Goal: Information Seeking & Learning: Check status

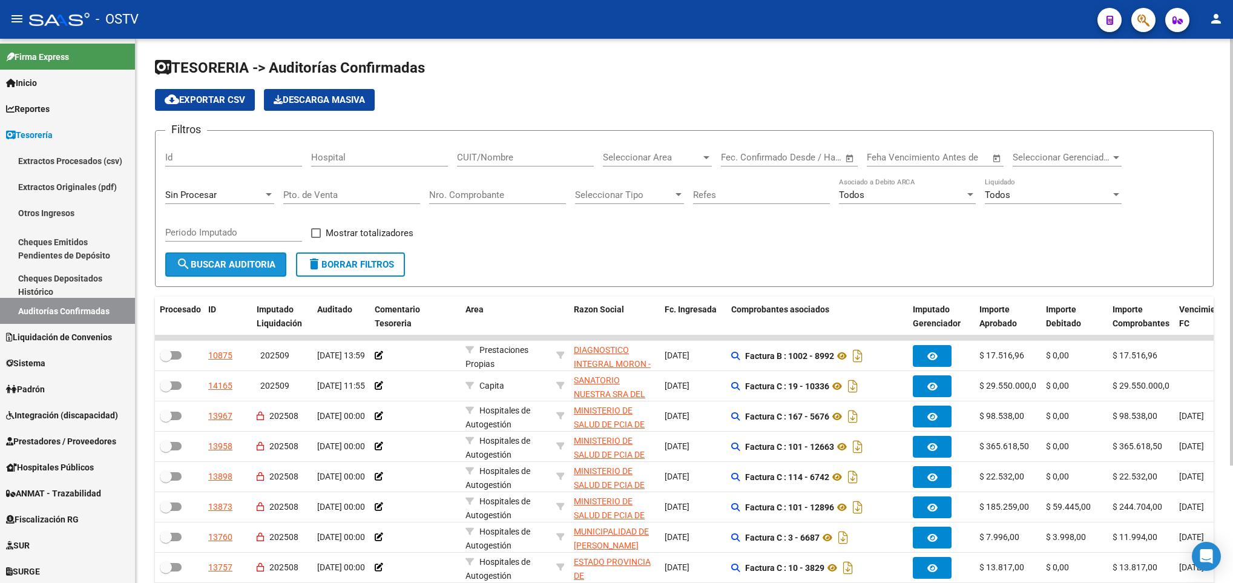
click at [231, 267] on span "search Buscar Auditoria" at bounding box center [225, 264] width 99 height 11
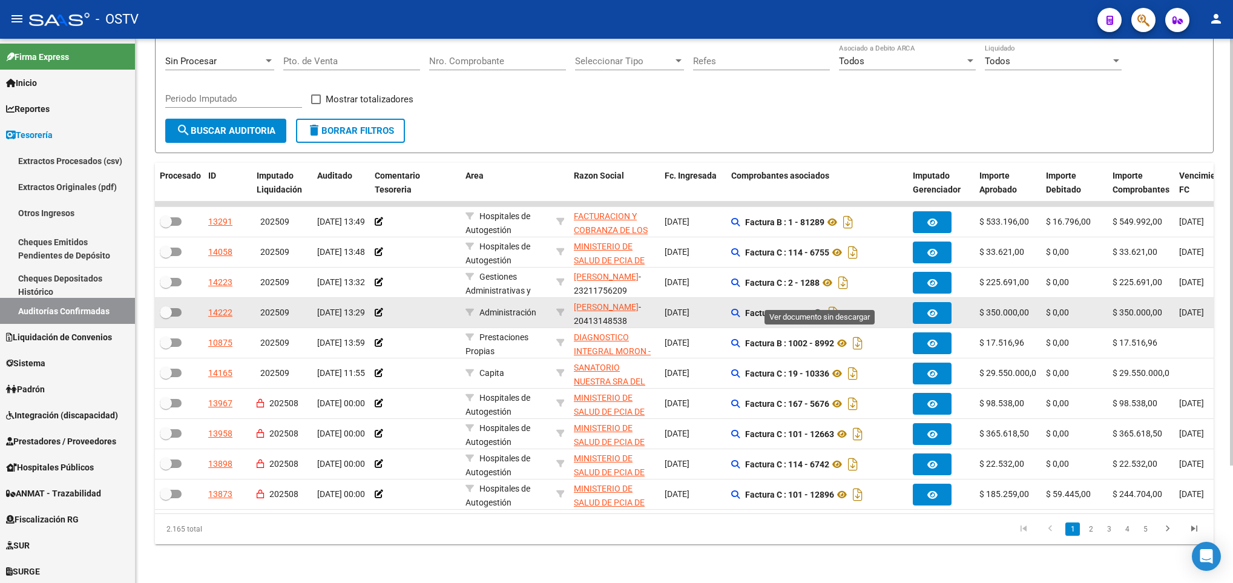
click at [816, 306] on icon at bounding box center [818, 313] width 16 height 15
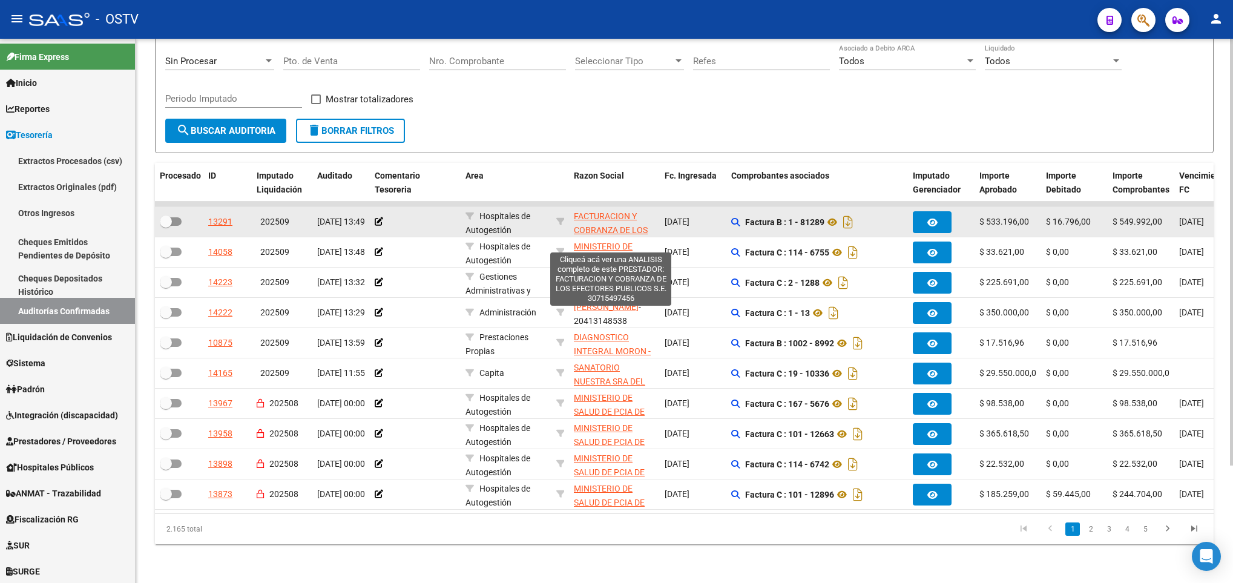
click at [598, 211] on span "FACTURACION Y COBRANZA DE LOS EFECTORES PUBLICOS S.E." at bounding box center [611, 236] width 74 height 51
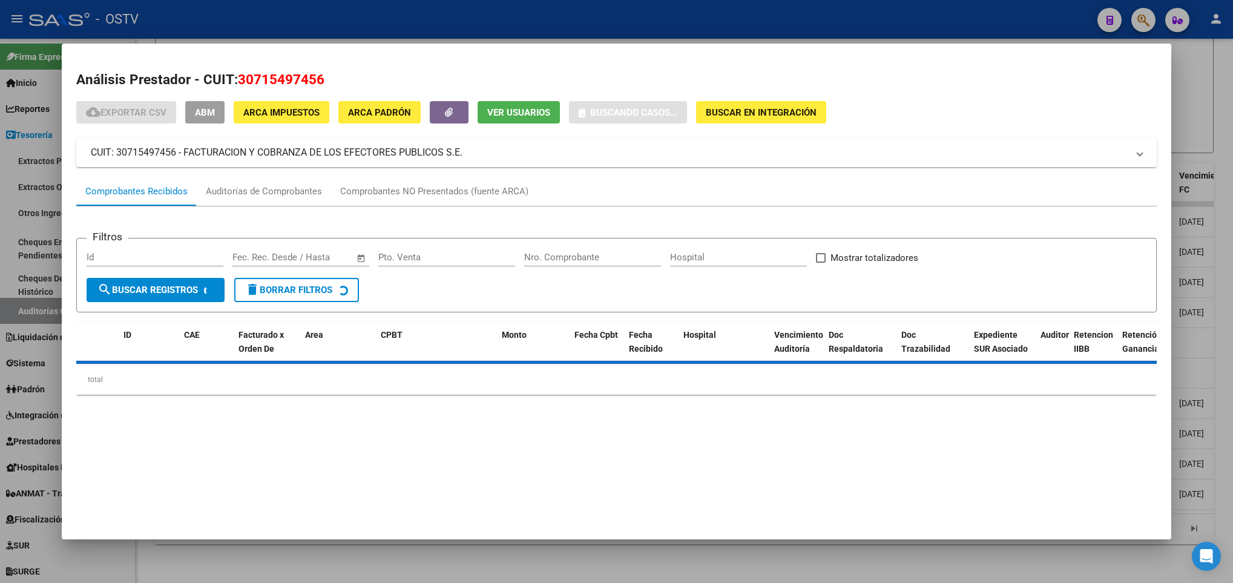
click at [1198, 118] on div at bounding box center [616, 291] width 1233 height 583
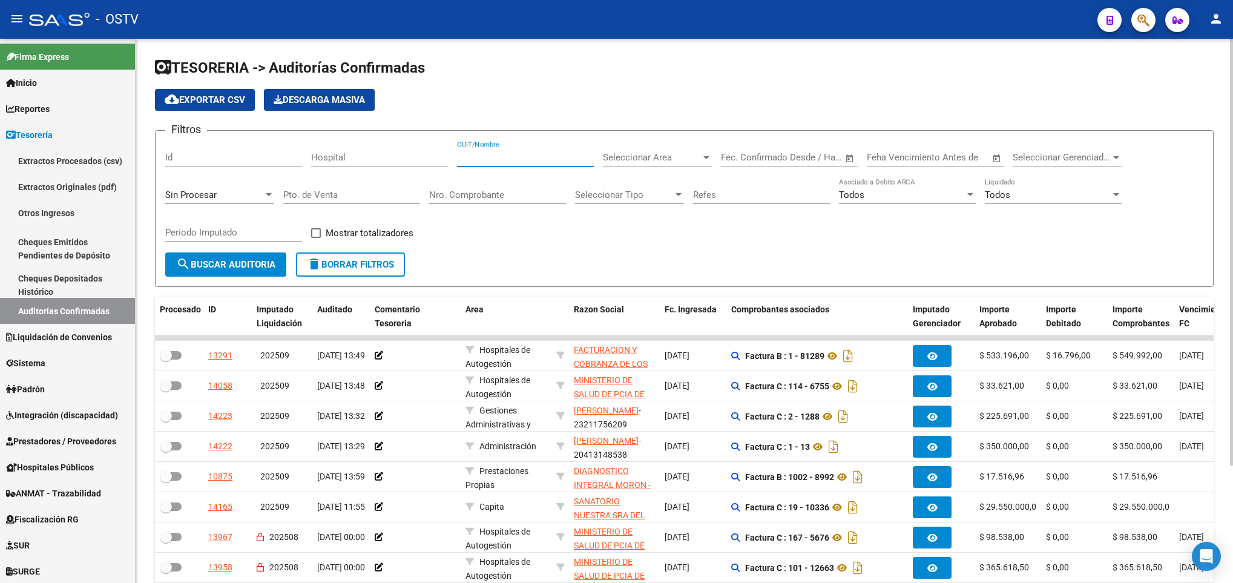
click at [503, 163] on input "CUIT/Nombre" at bounding box center [525, 157] width 137 height 11
paste input "30715497456"
type input "30715497456"
click at [240, 256] on button "search Buscar Auditoria" at bounding box center [225, 264] width 121 height 24
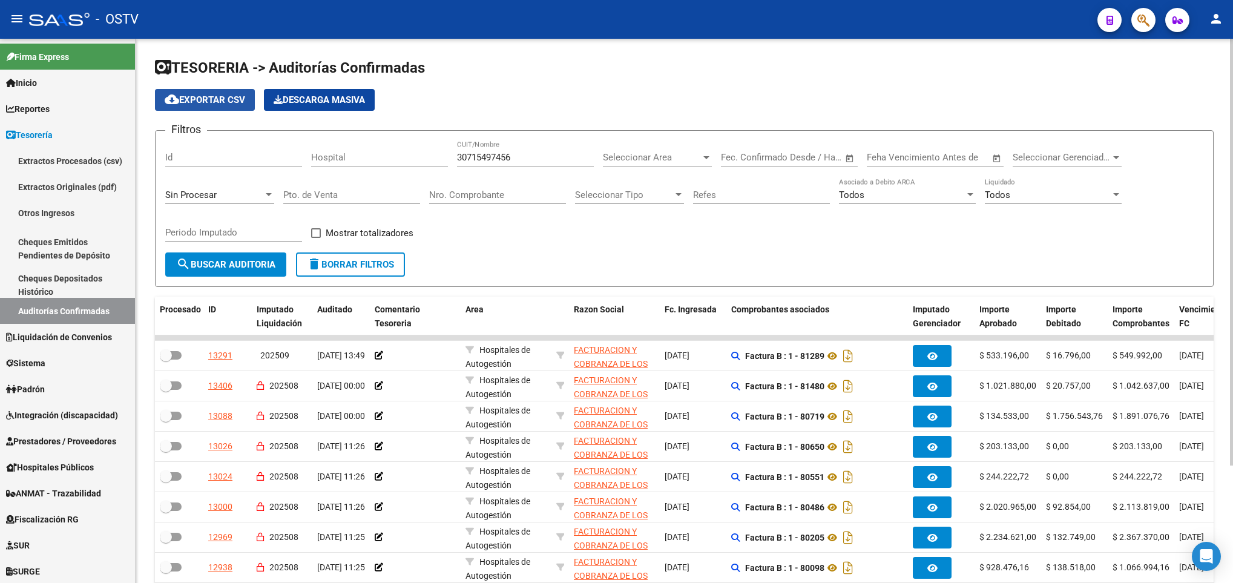
click at [192, 102] on span "cloud_download Exportar CSV" at bounding box center [205, 99] width 80 height 11
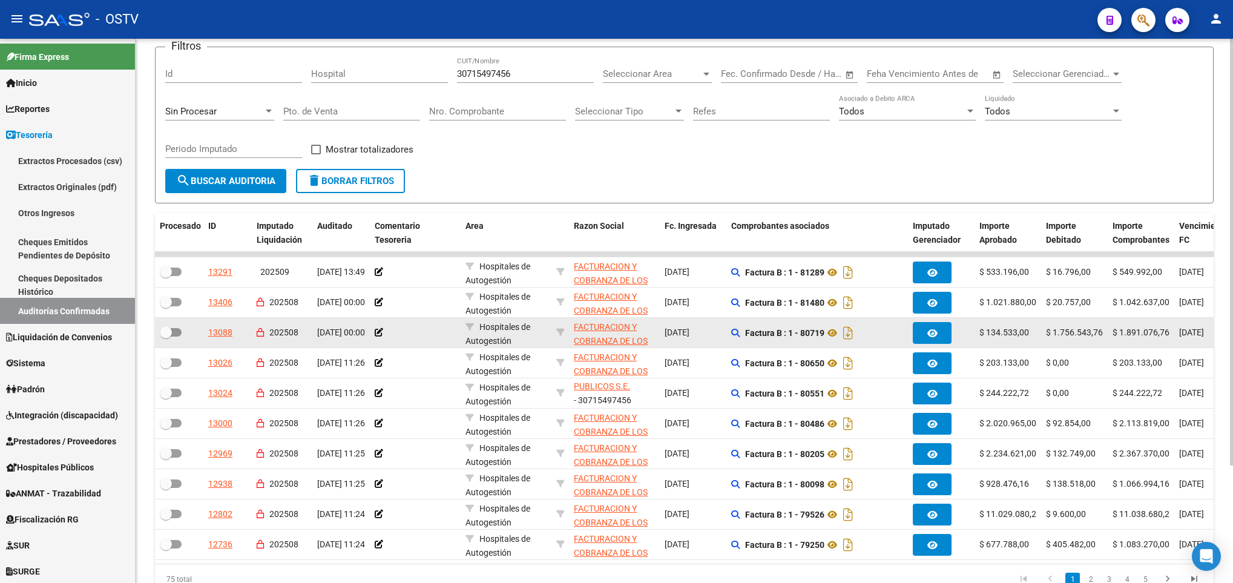
scroll to position [149, 0]
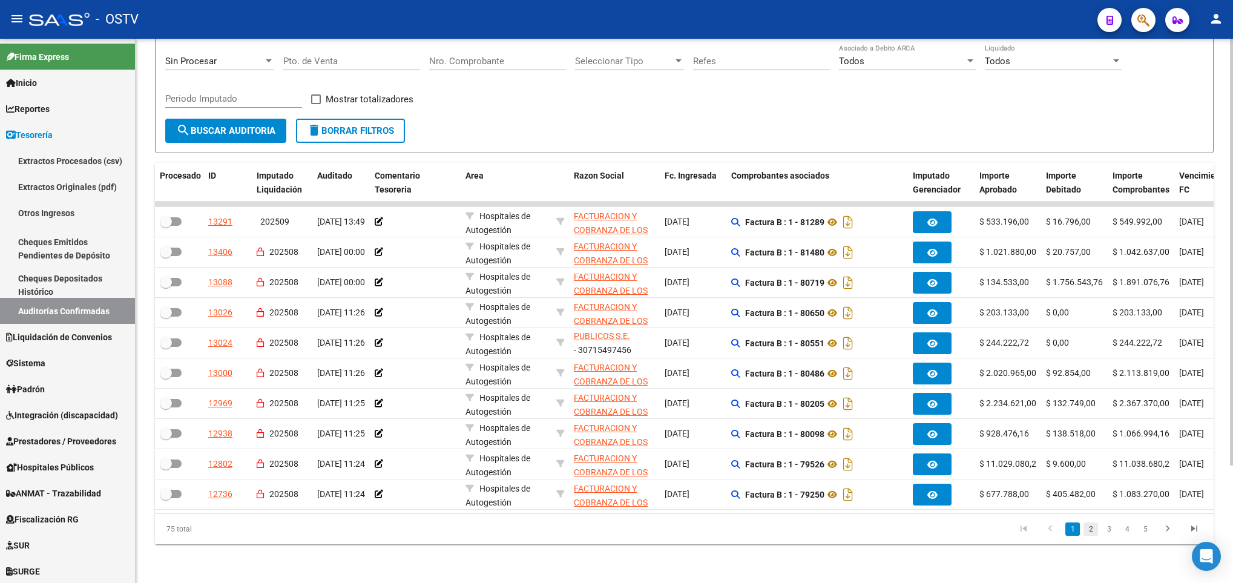
click at [1087, 532] on link "2" at bounding box center [1090, 528] width 15 height 13
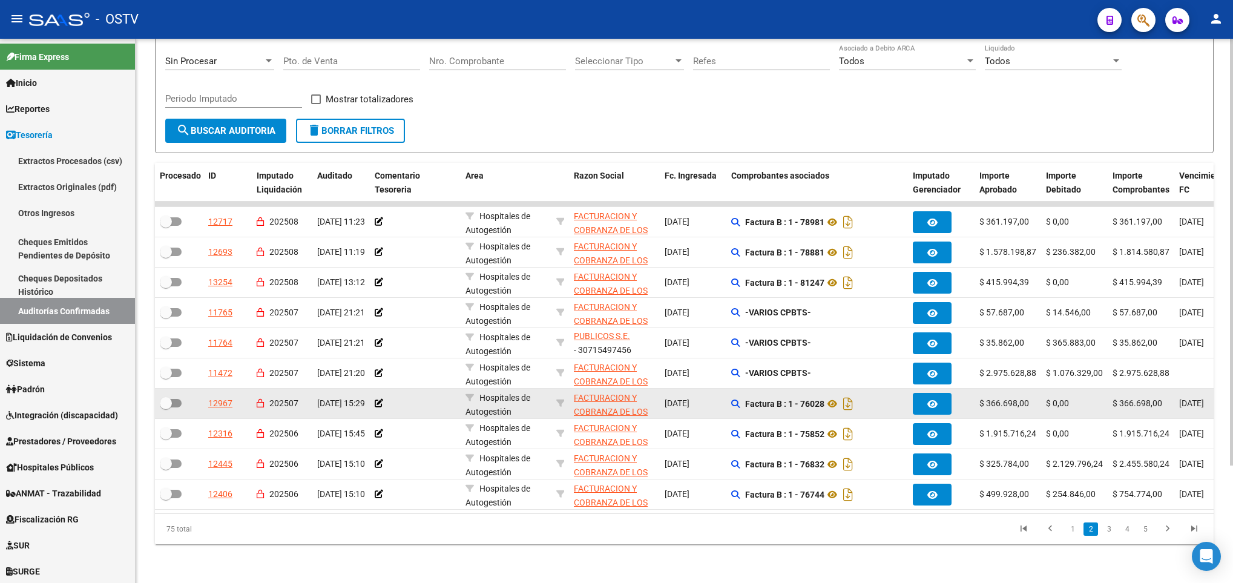
click at [182, 388] on datatable-body-cell at bounding box center [179, 403] width 48 height 30
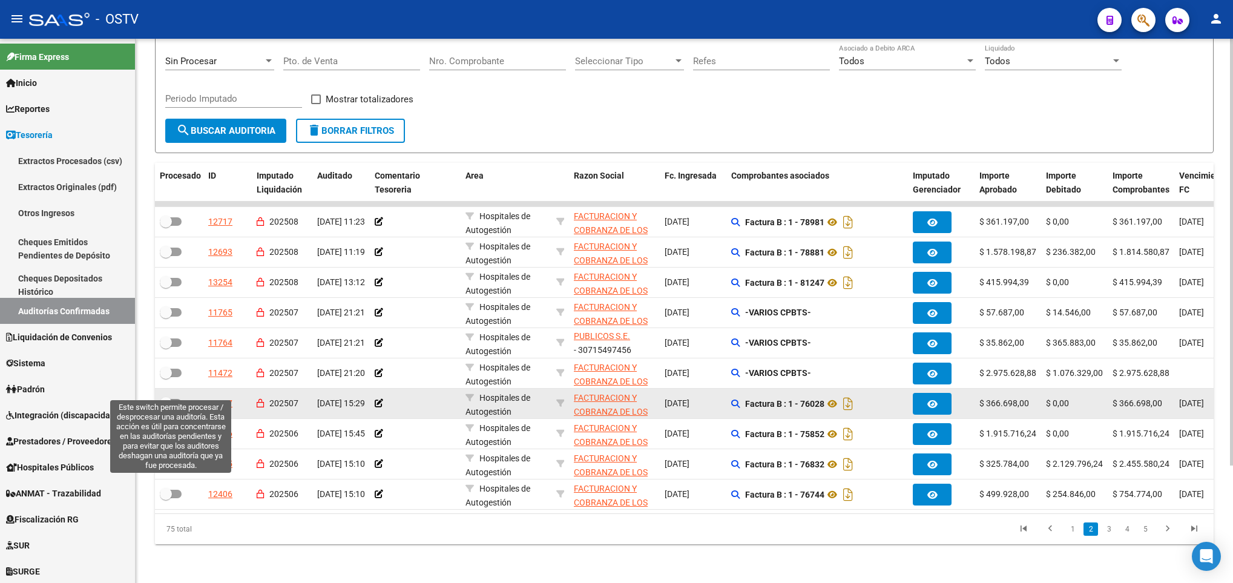
click at [178, 399] on span at bounding box center [171, 403] width 22 height 8
click at [166, 407] on input "checkbox" at bounding box center [165, 407] width 1 height 1
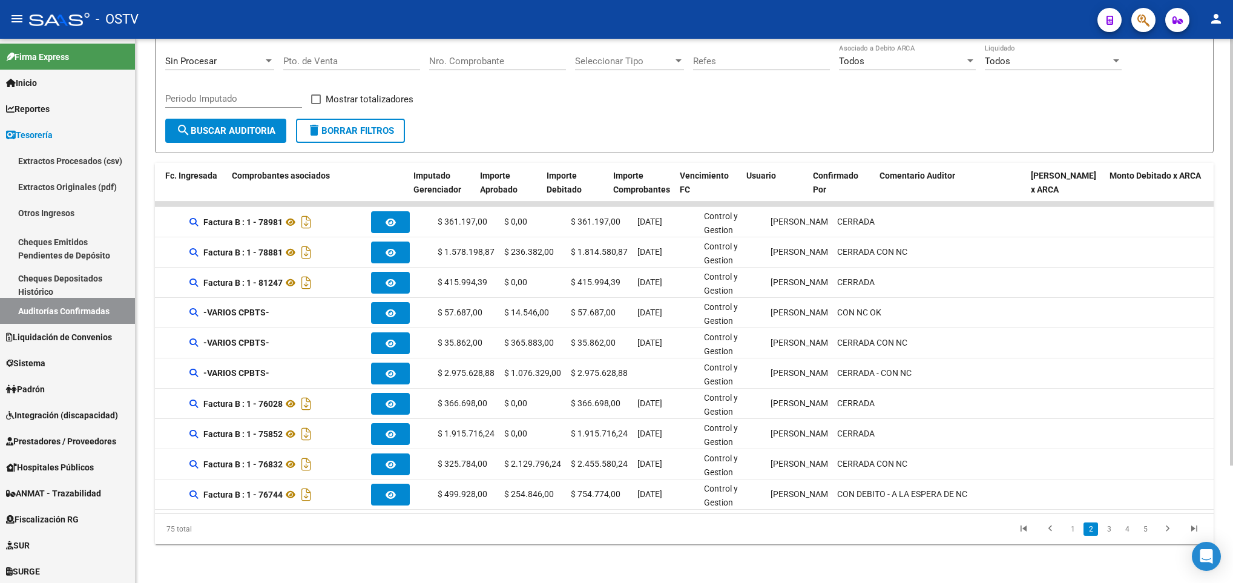
scroll to position [0, 0]
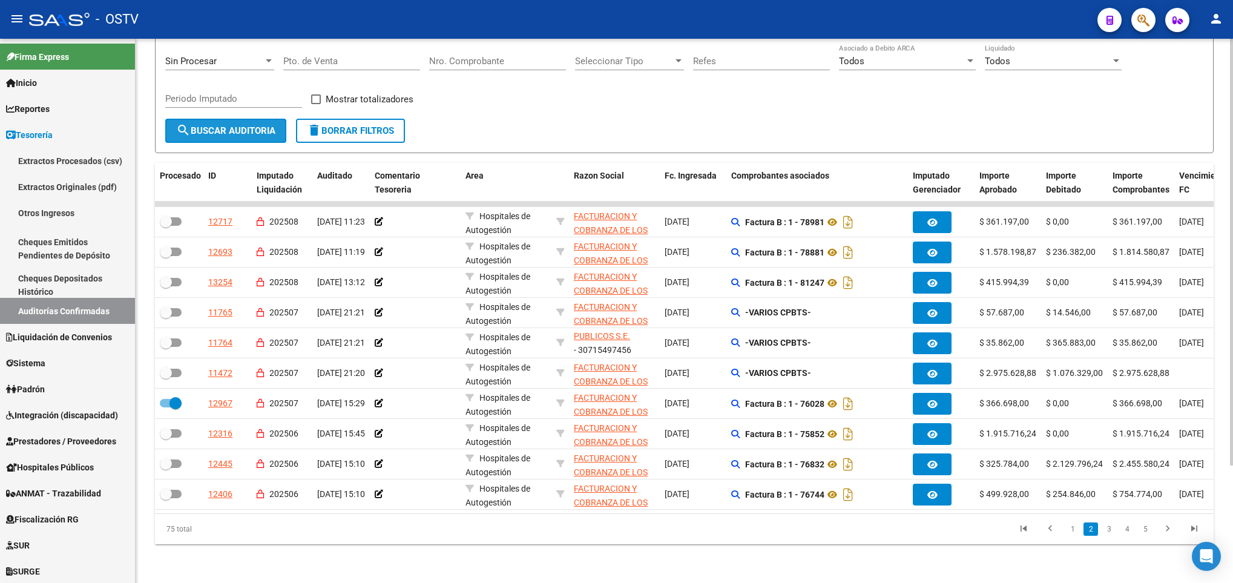
click at [212, 125] on span "search Buscar Auditoria" at bounding box center [225, 130] width 99 height 11
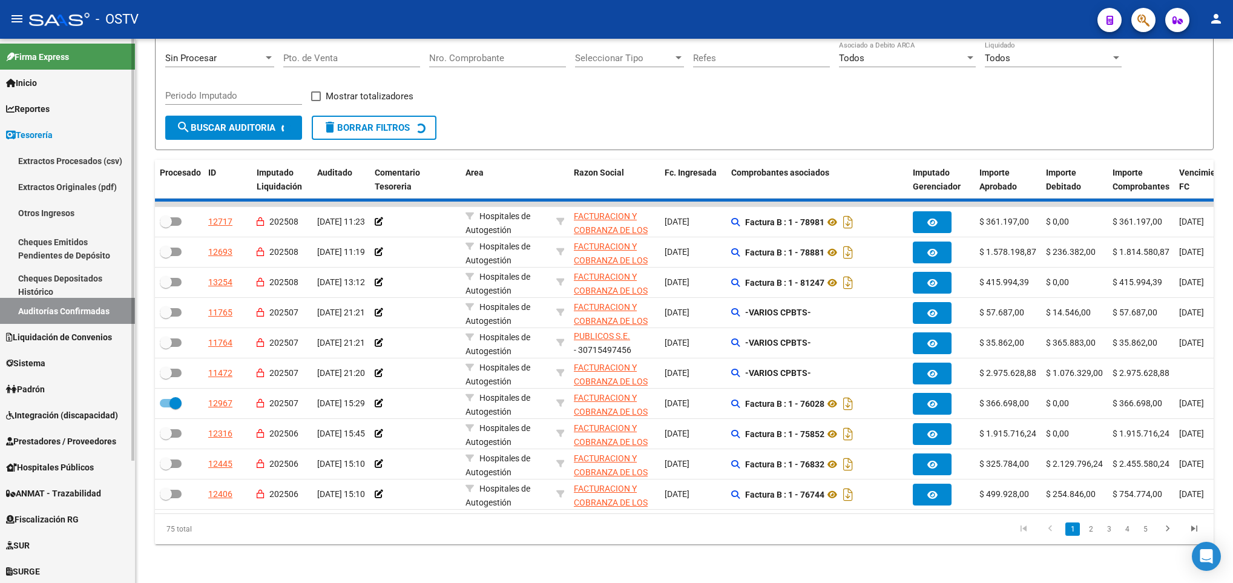
checkbox input "false"
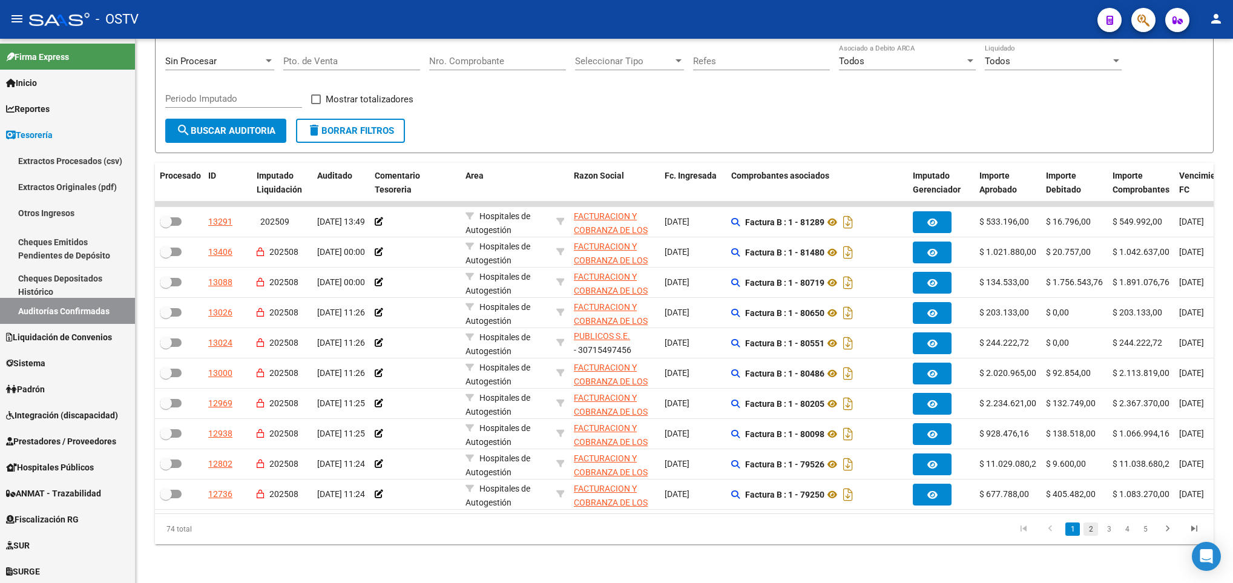
click at [1087, 528] on link "2" at bounding box center [1090, 528] width 15 height 13
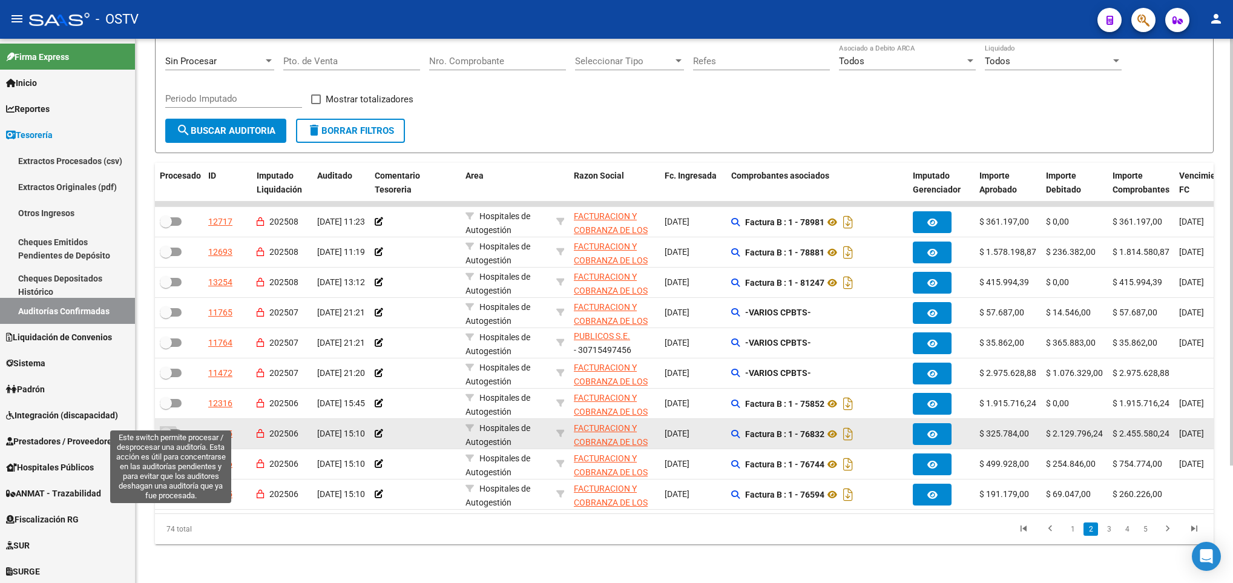
click at [176, 429] on span at bounding box center [171, 433] width 22 height 8
click at [166, 437] on input "checkbox" at bounding box center [165, 437] width 1 height 1
checkbox input "true"
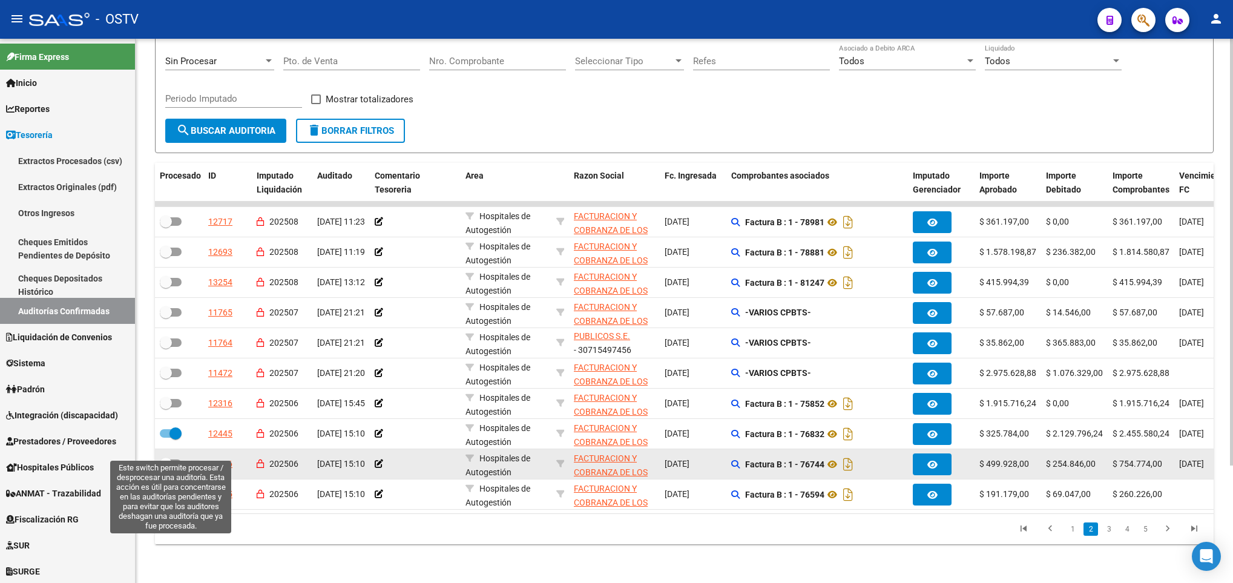
click at [176, 459] on span at bounding box center [171, 463] width 22 height 8
click at [166, 468] on input "checkbox" at bounding box center [165, 468] width 1 height 1
checkbox input "true"
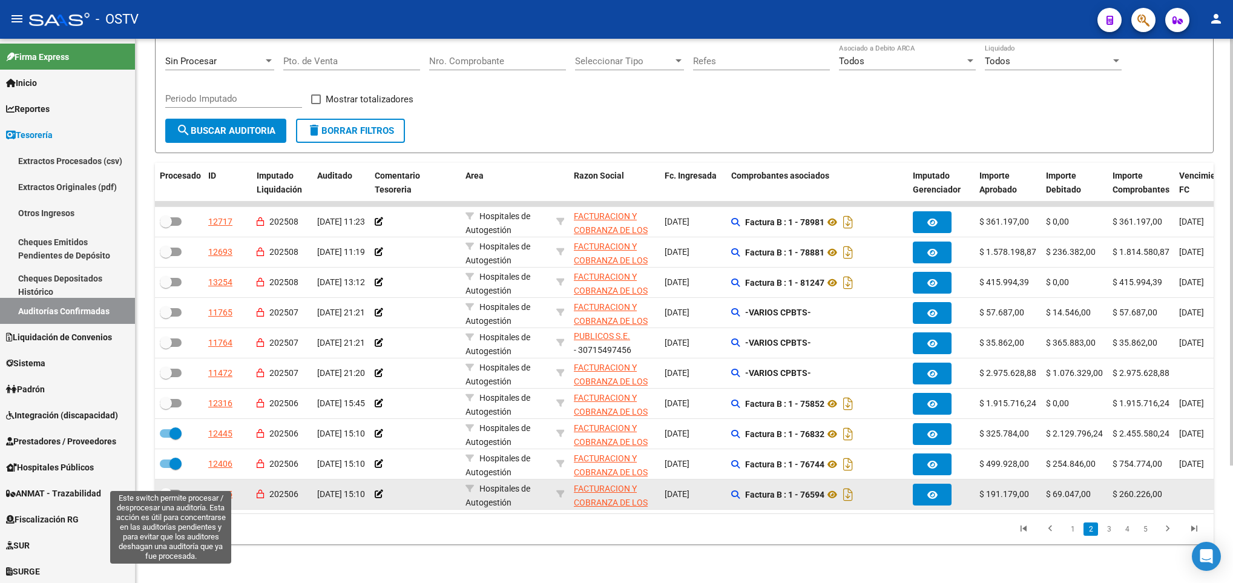
click at [178, 490] on span at bounding box center [171, 494] width 22 height 8
click at [166, 498] on input "checkbox" at bounding box center [165, 498] width 1 height 1
checkbox input "true"
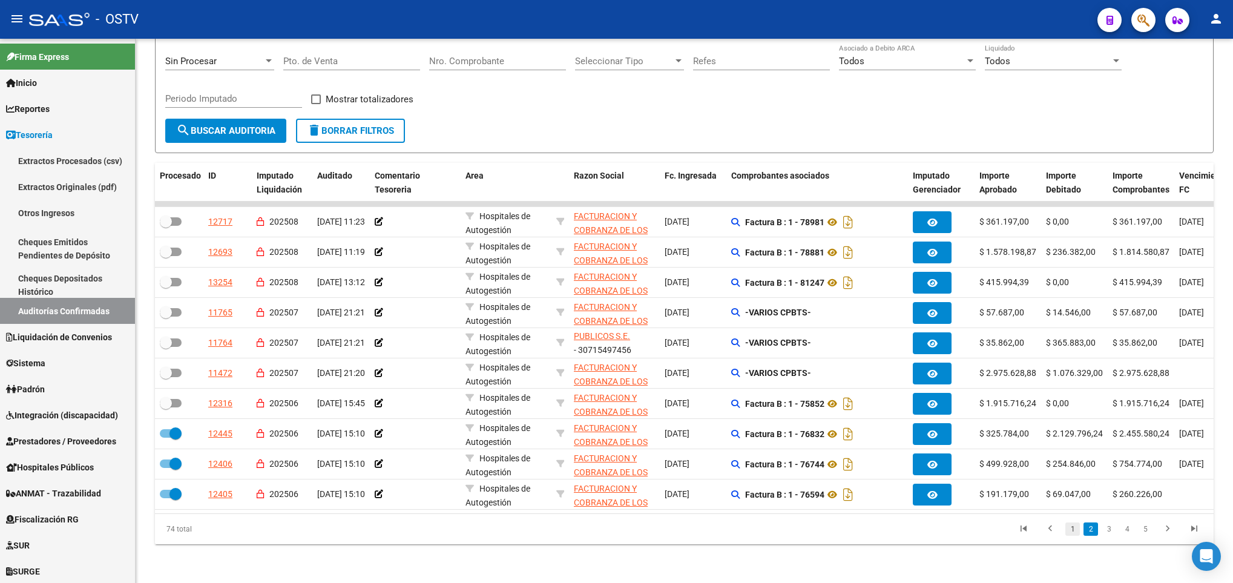
click at [1071, 530] on link "1" at bounding box center [1072, 528] width 15 height 13
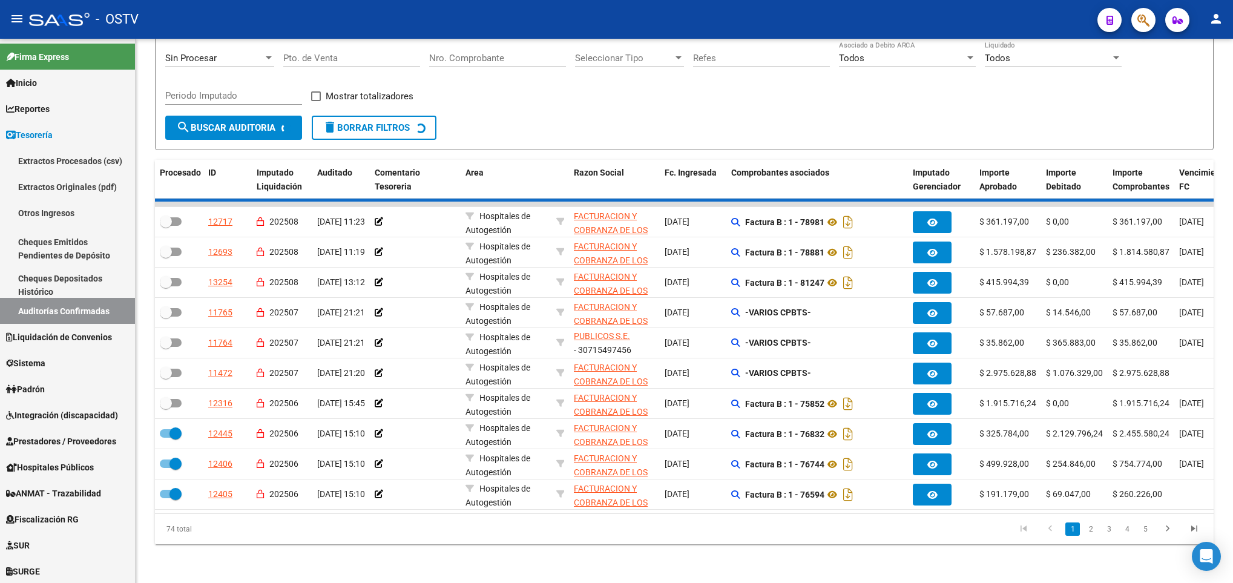
checkbox input "false"
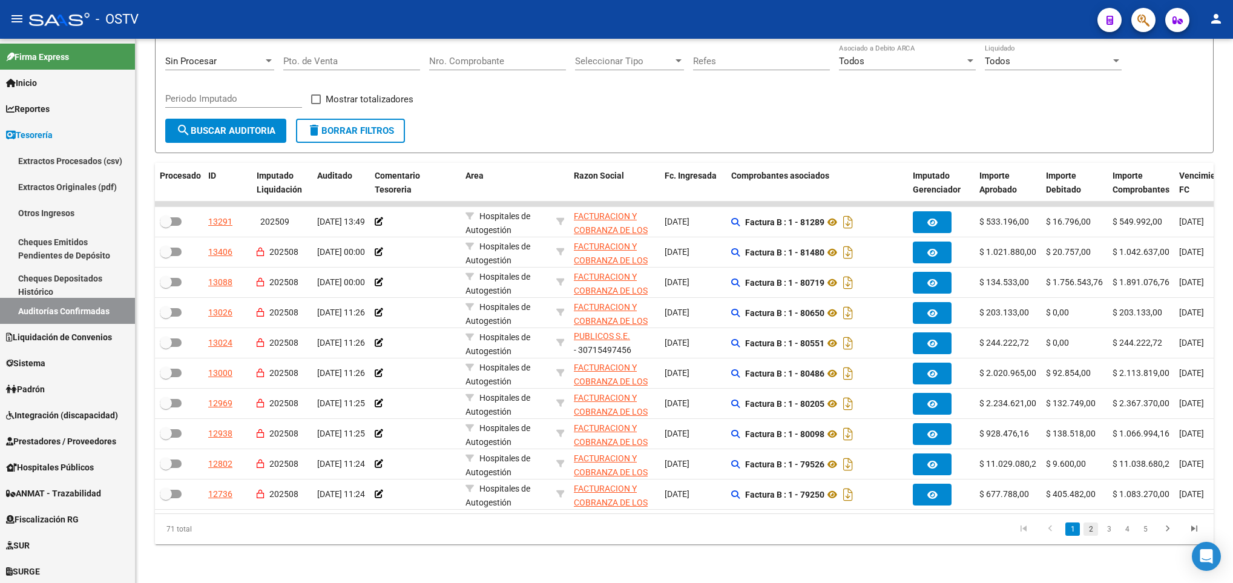
click at [1089, 531] on link "2" at bounding box center [1090, 528] width 15 height 13
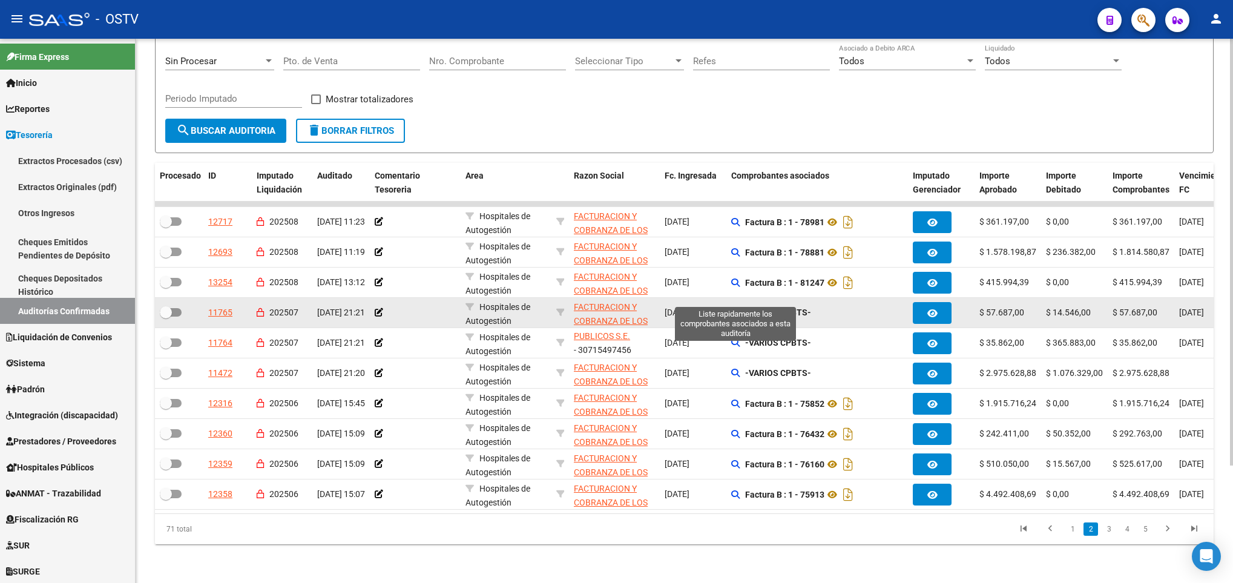
click at [732, 308] on icon at bounding box center [735, 312] width 8 height 8
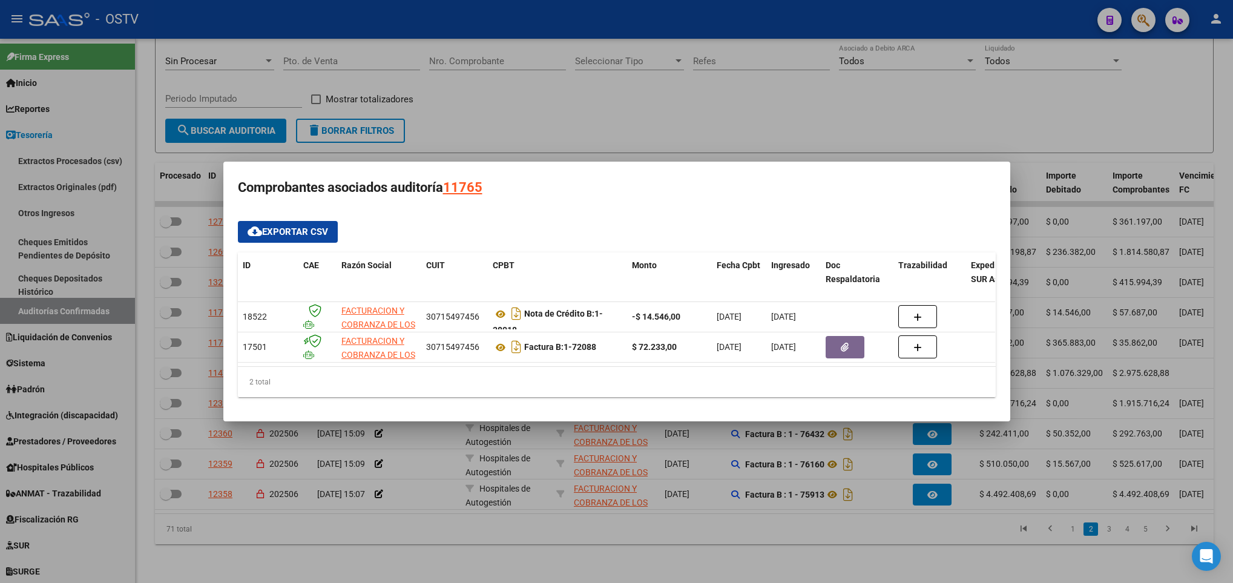
click at [1098, 354] on div at bounding box center [616, 291] width 1233 height 583
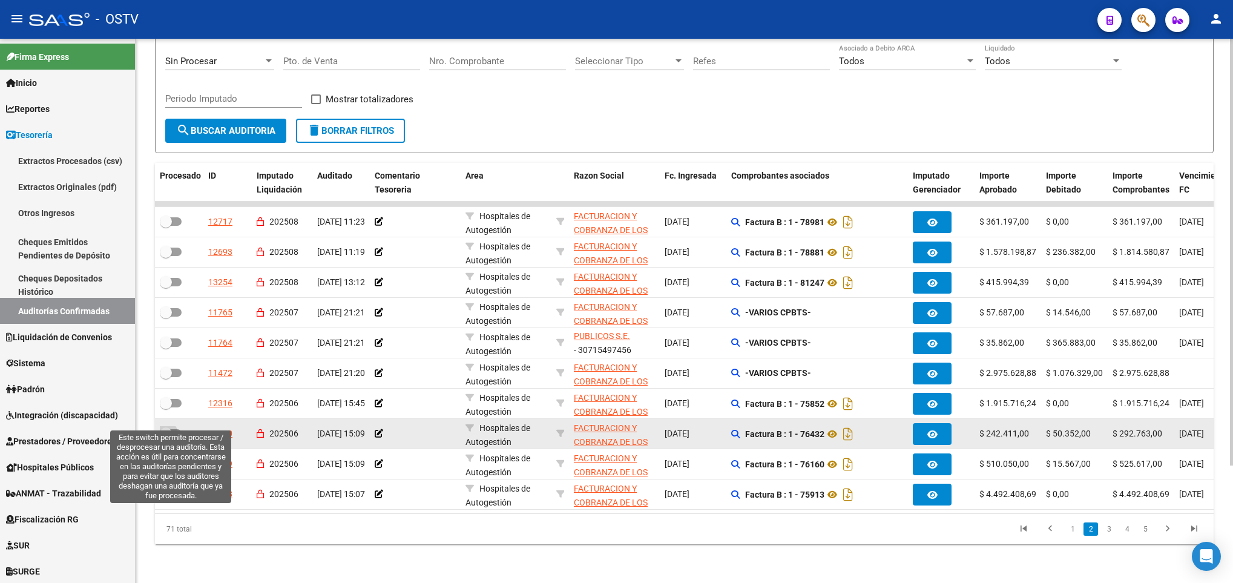
click at [173, 429] on span at bounding box center [171, 433] width 22 height 8
click at [166, 437] on input "checkbox" at bounding box center [165, 437] width 1 height 1
checkbox input "true"
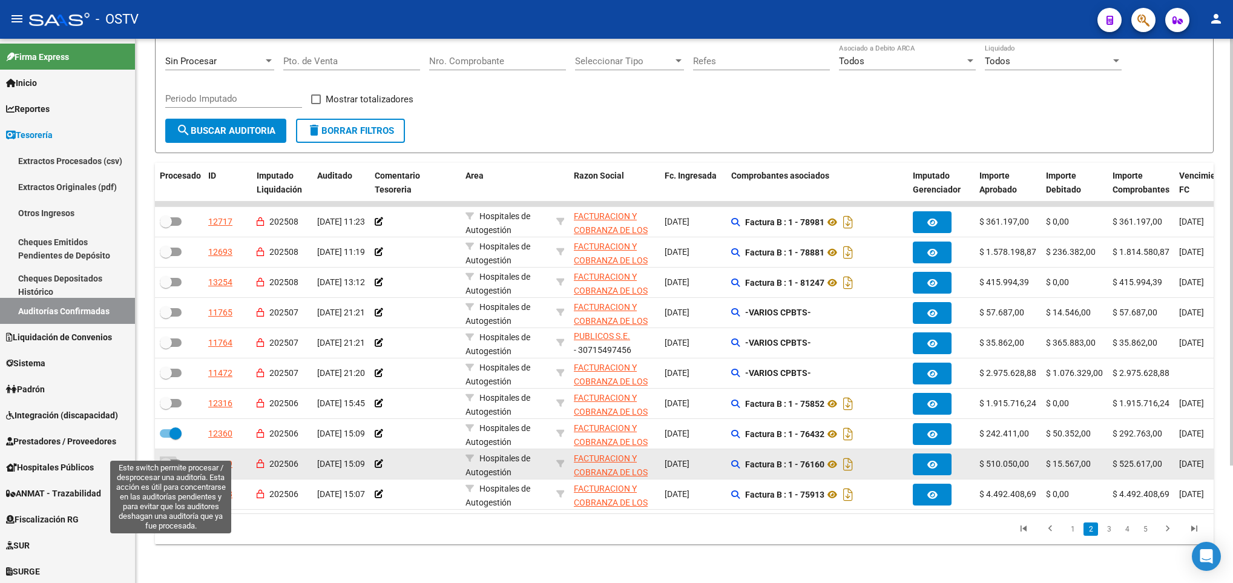
click at [173, 456] on label at bounding box center [171, 463] width 22 height 15
click at [166, 468] on input "checkbox" at bounding box center [165, 468] width 1 height 1
checkbox input "true"
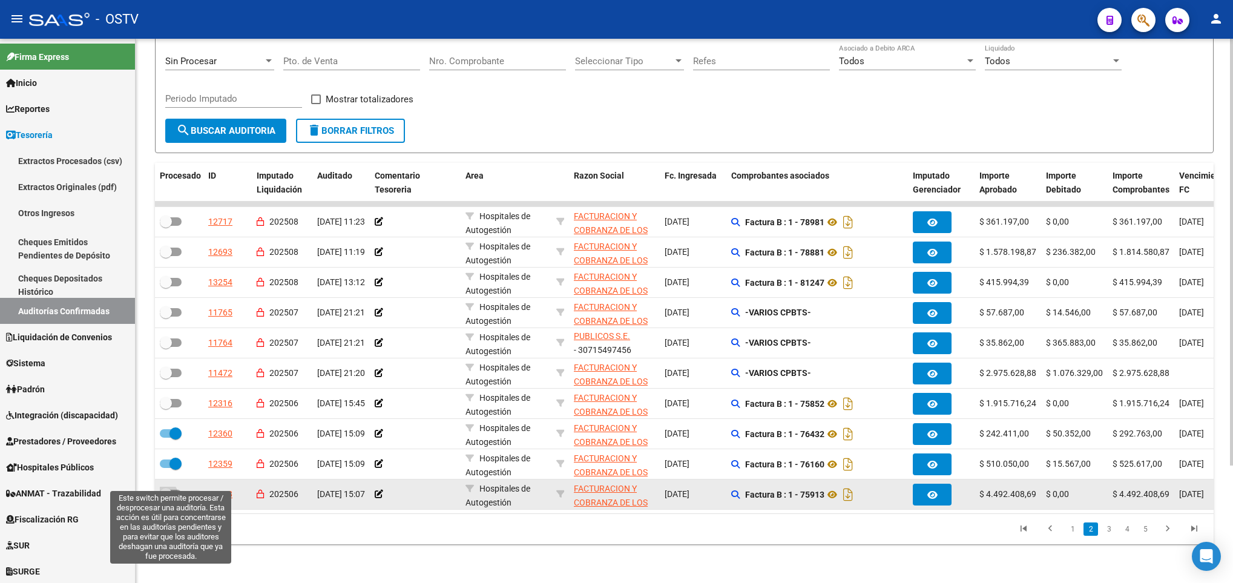
click at [178, 490] on span at bounding box center [171, 494] width 22 height 8
click at [166, 498] on input "checkbox" at bounding box center [165, 498] width 1 height 1
checkbox input "true"
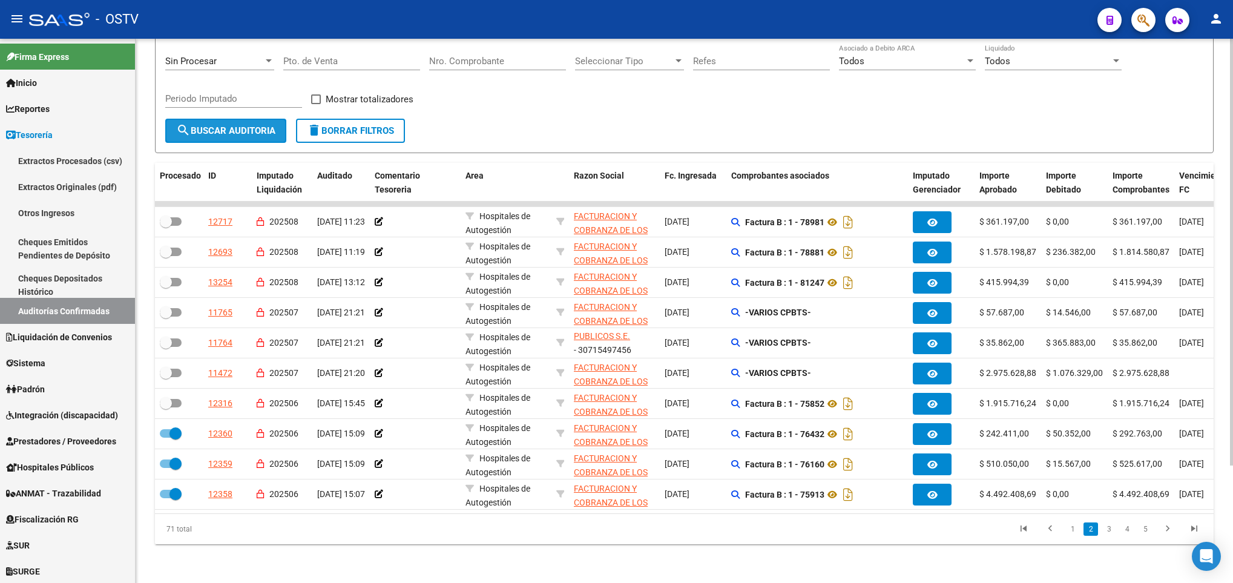
click at [241, 125] on span "search Buscar Auditoria" at bounding box center [225, 130] width 99 height 11
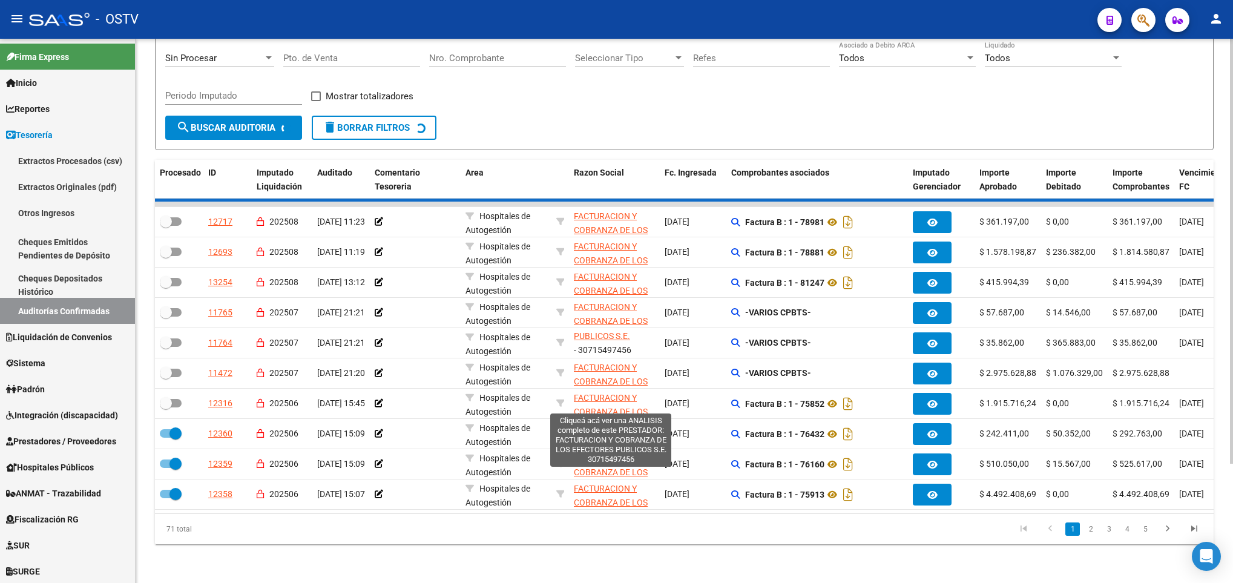
checkbox input "false"
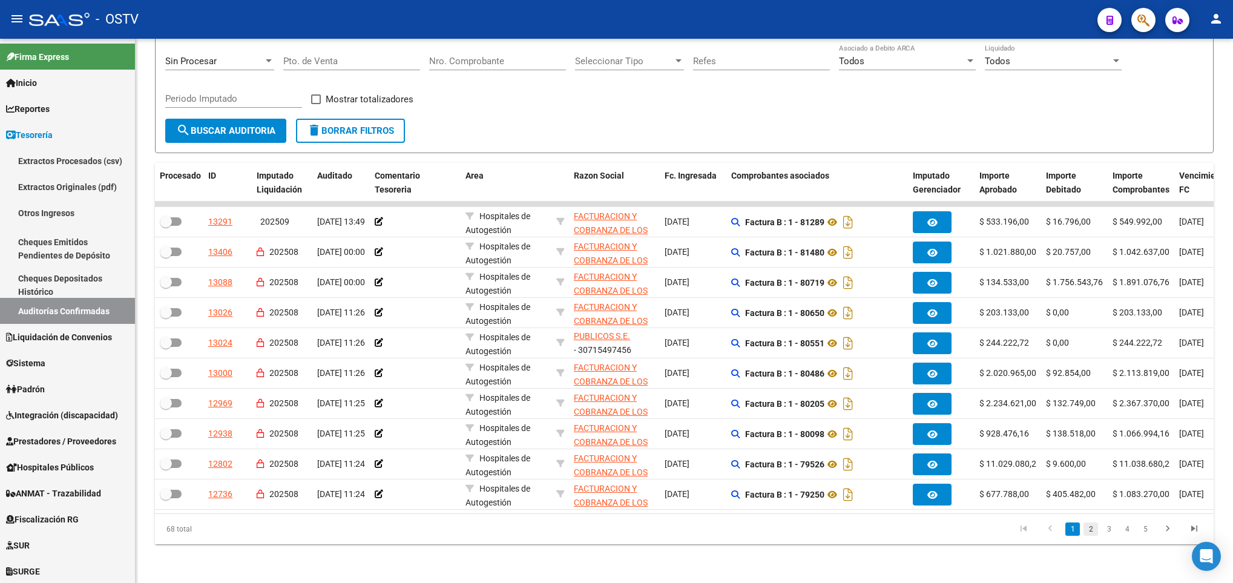
click at [1093, 525] on link "2" at bounding box center [1090, 528] width 15 height 13
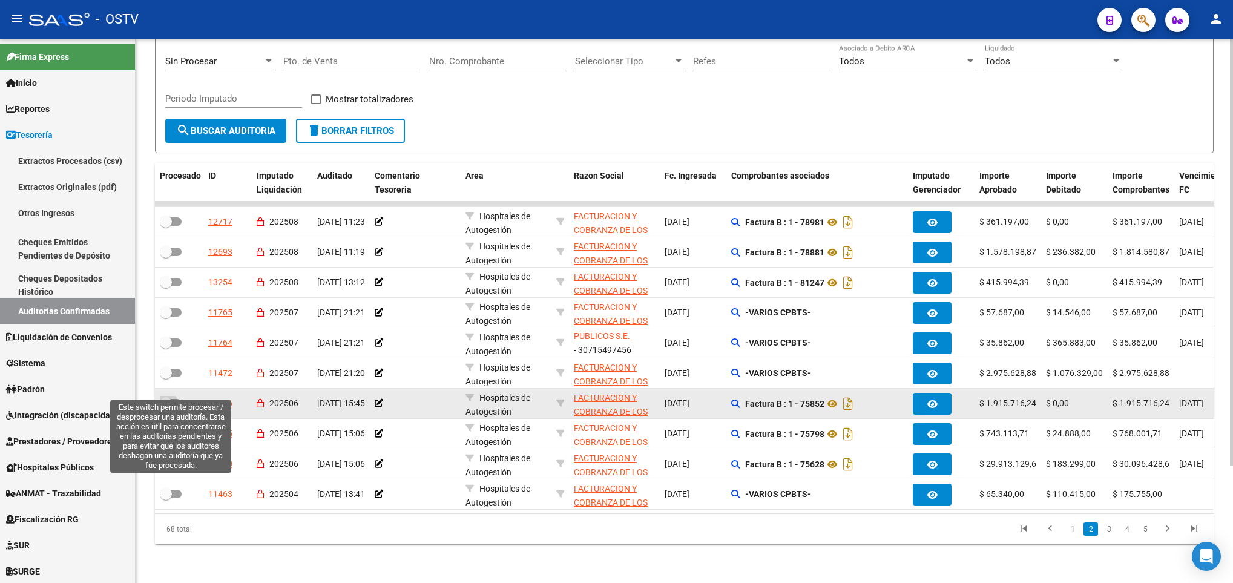
click at [177, 399] on span at bounding box center [171, 403] width 22 height 8
click at [166, 407] on input "checkbox" at bounding box center [165, 407] width 1 height 1
checkbox input "true"
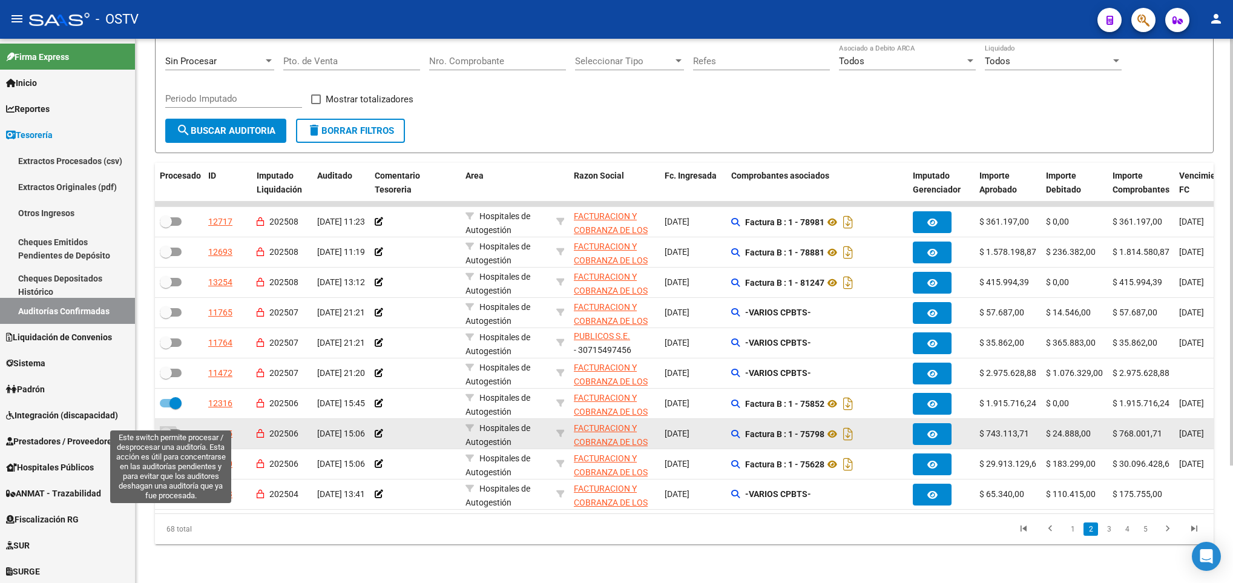
click at [172, 429] on span at bounding box center [171, 433] width 22 height 8
click at [166, 437] on input "checkbox" at bounding box center [165, 437] width 1 height 1
checkbox input "true"
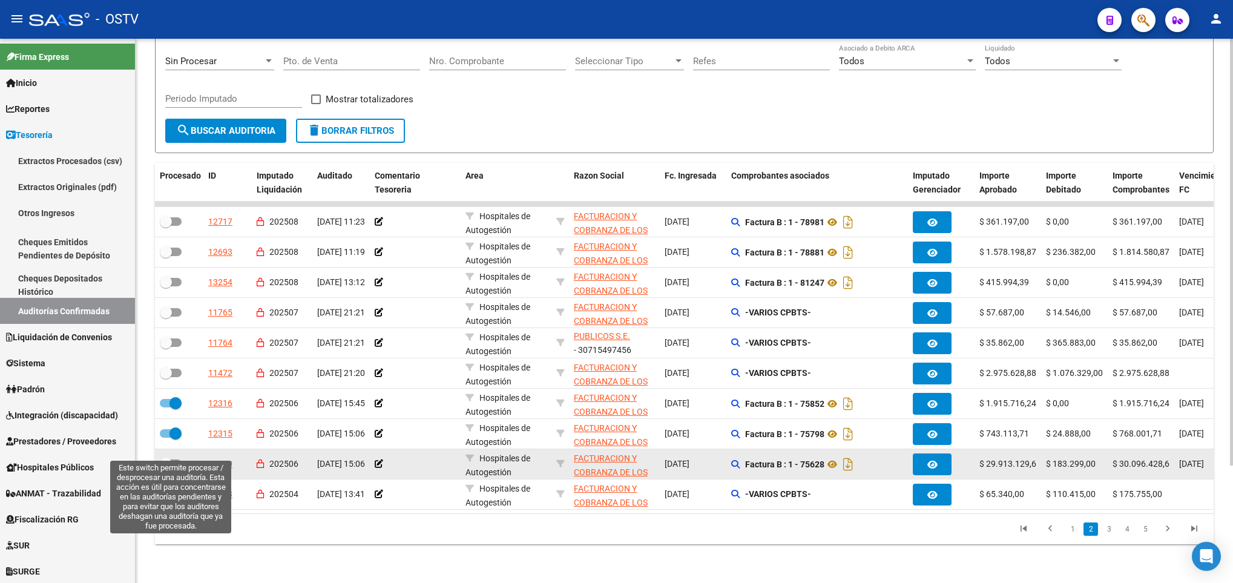
click at [171, 459] on span at bounding box center [171, 463] width 22 height 8
click at [166, 468] on input "checkbox" at bounding box center [165, 468] width 1 height 1
checkbox input "true"
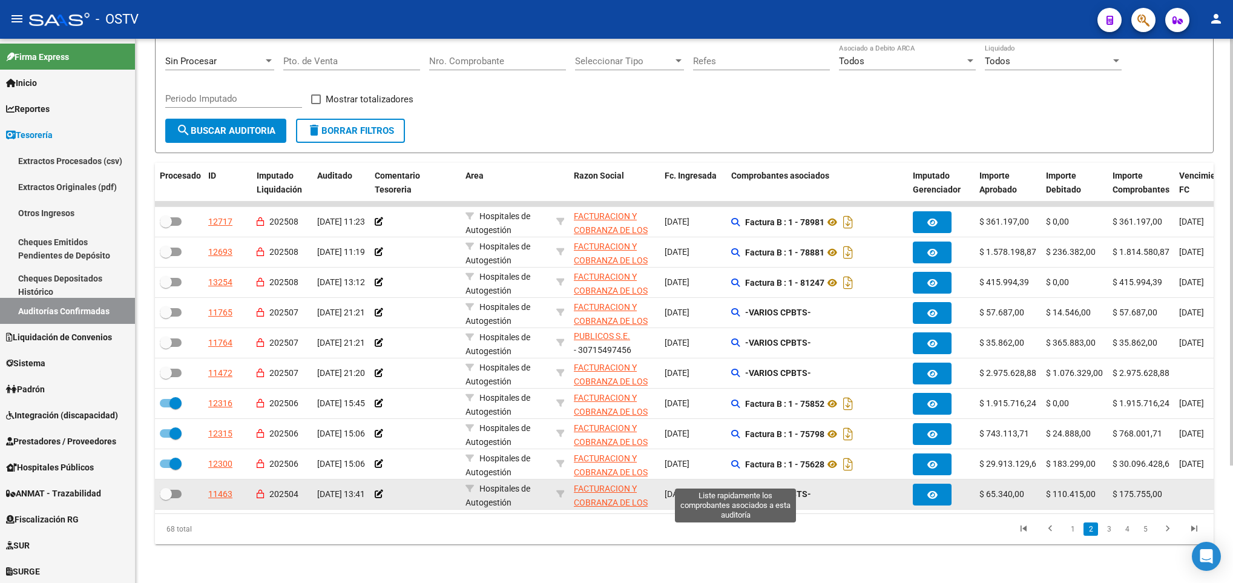
click at [732, 490] on icon at bounding box center [735, 494] width 8 height 8
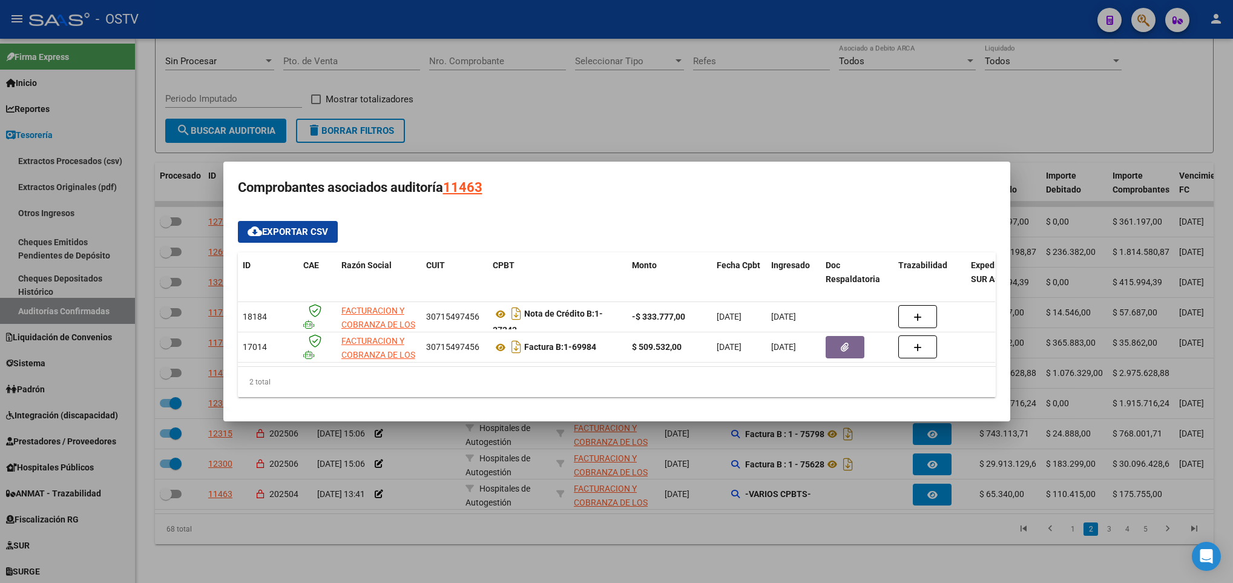
click at [718, 554] on div at bounding box center [616, 291] width 1233 height 583
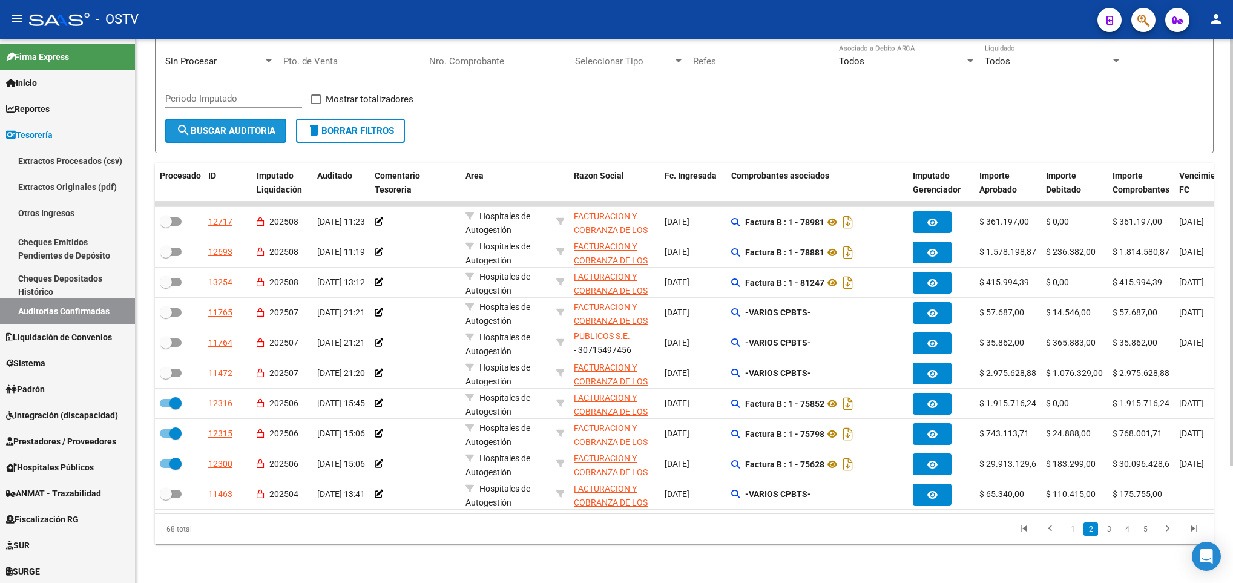
click at [220, 125] on span "search Buscar Auditoria" at bounding box center [225, 130] width 99 height 11
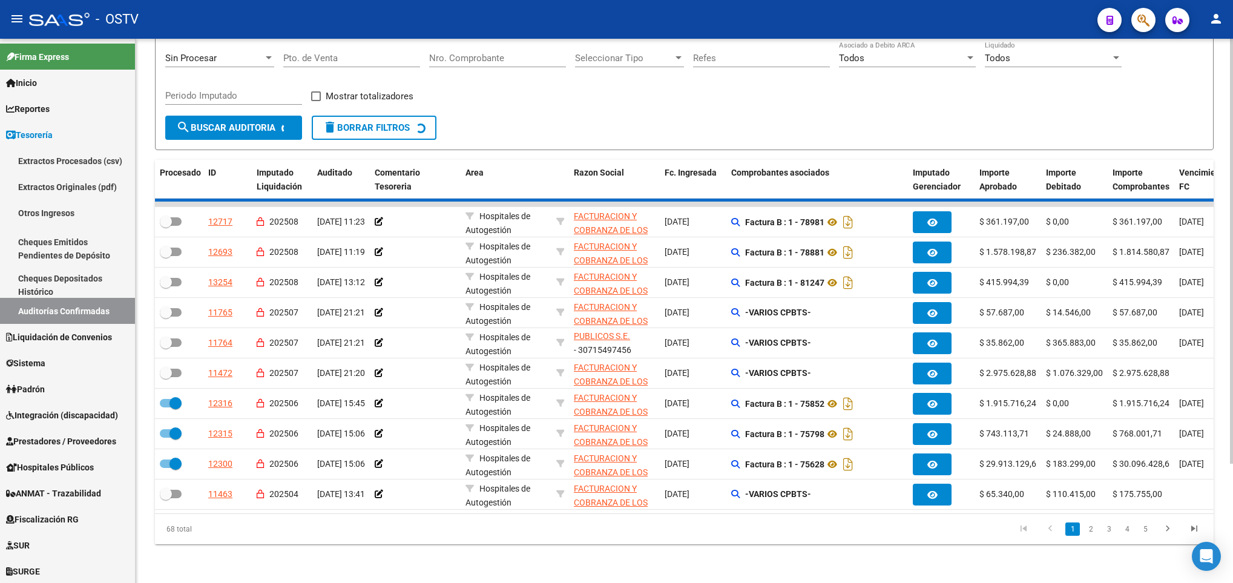
checkbox input "false"
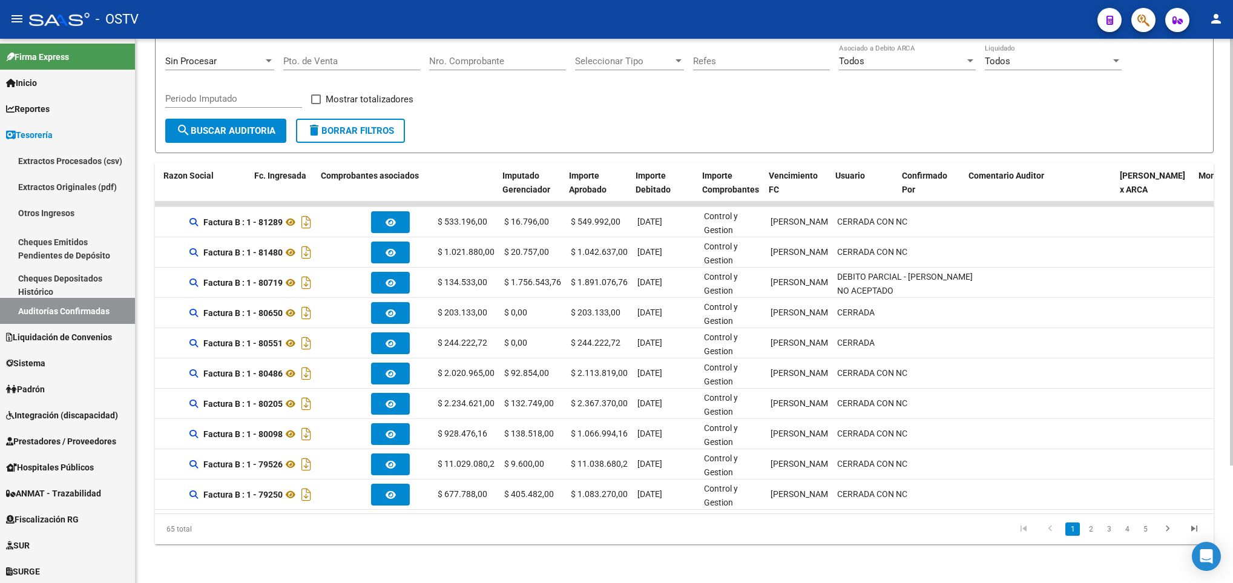
scroll to position [0, 410]
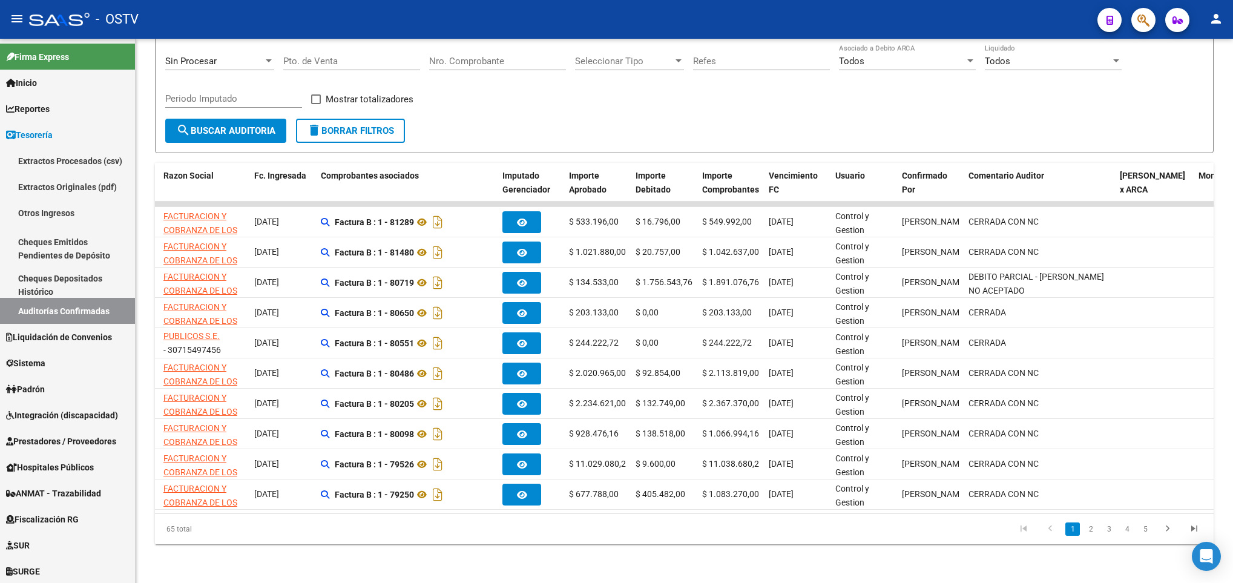
drag, startPoint x: 828, startPoint y: 498, endPoint x: 618, endPoint y: 528, distance: 212.7
click at [618, 528] on div "Procesado ID Imputado Liquidación Auditado Comentario Tesoreria Area Razon Soci…" at bounding box center [684, 353] width 1058 height 381
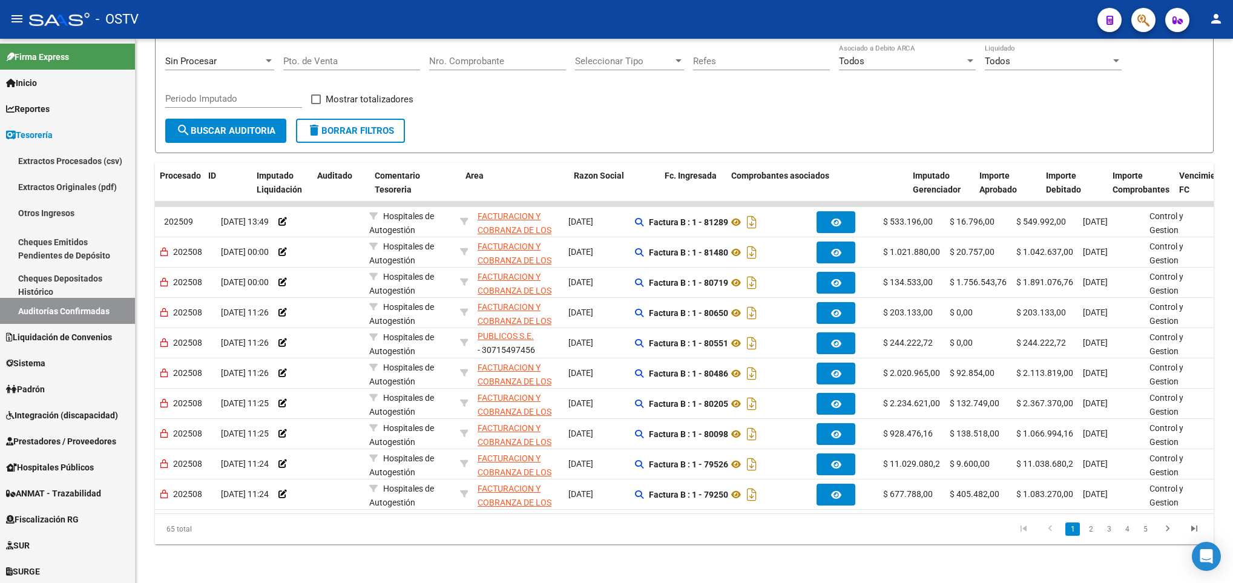
scroll to position [0, 0]
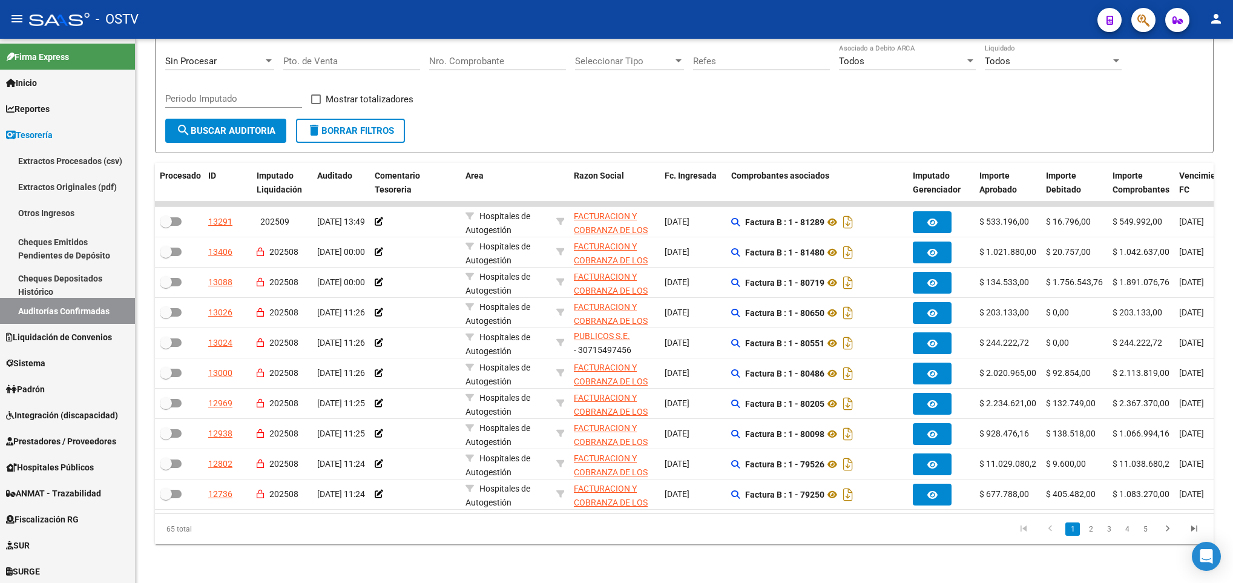
click at [355, 96] on div "Mostrar totalizadores" at bounding box center [366, 104] width 111 height 24
click at [350, 119] on button "delete Borrar Filtros" at bounding box center [350, 131] width 109 height 24
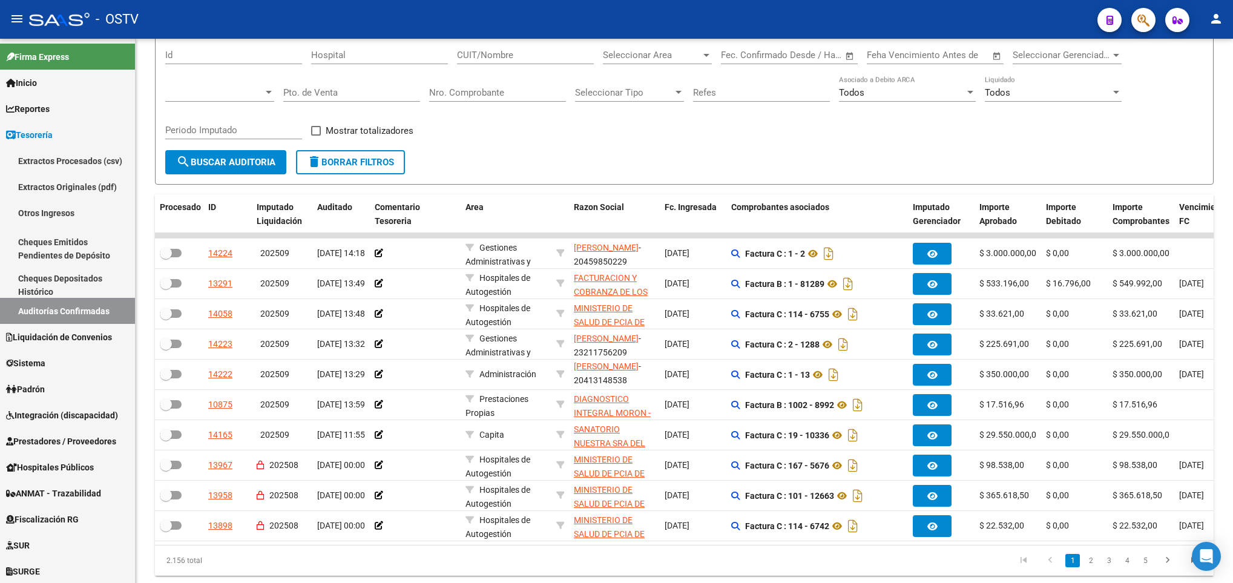
scroll to position [149, 0]
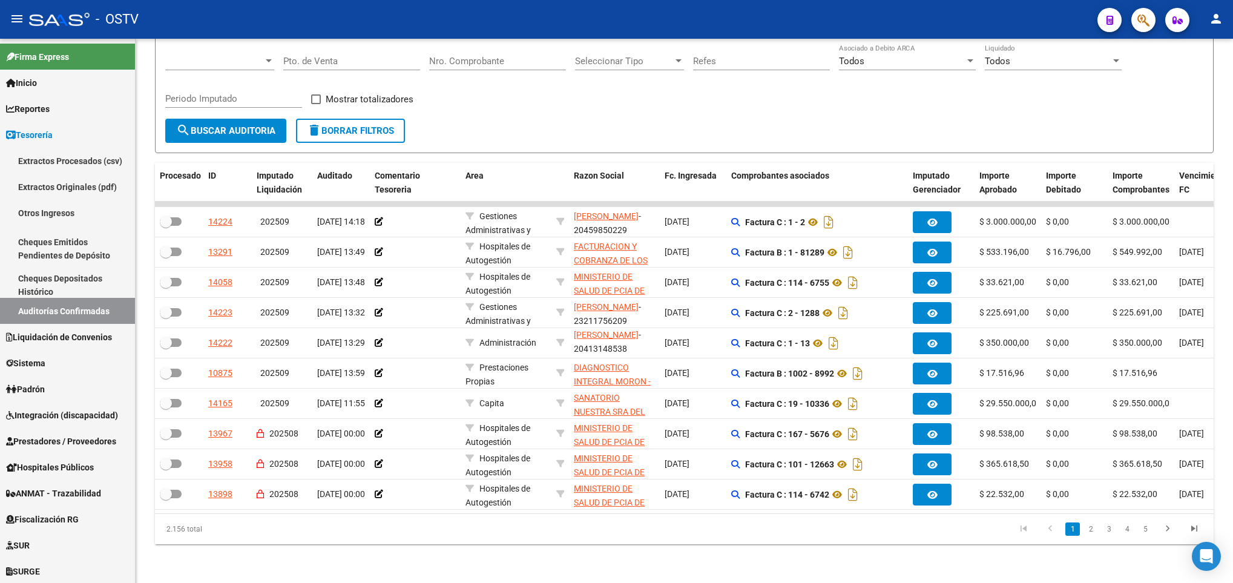
click at [1232, 459] on html "menu - OSTV person Firma Express Inicio Calendario SSS Instructivos Contacto OS…" at bounding box center [616, 291] width 1233 height 583
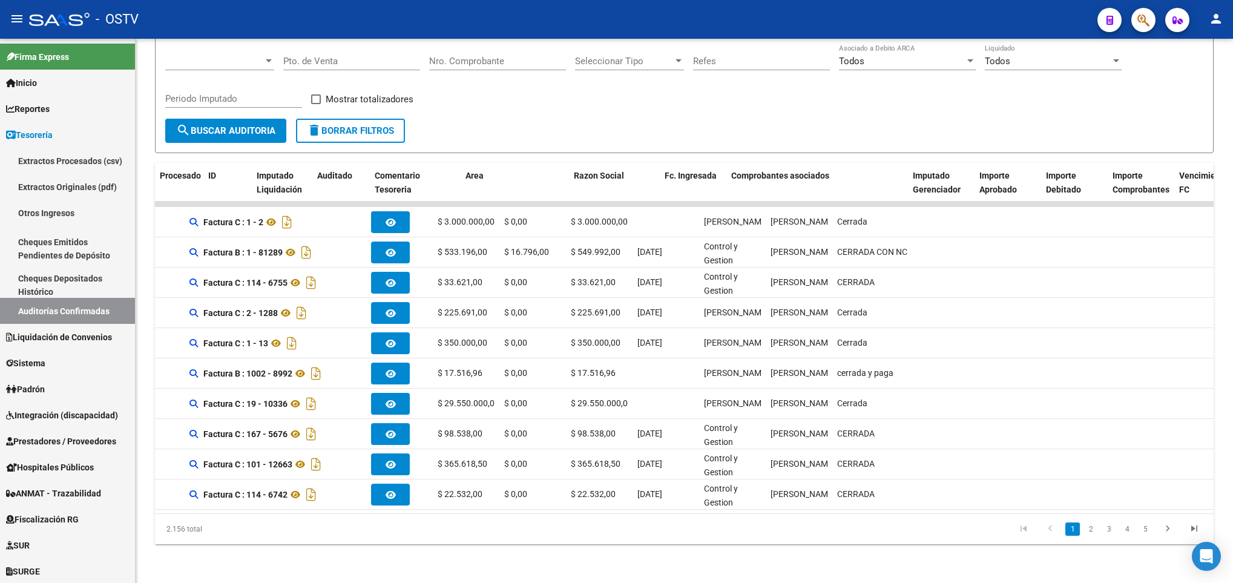
scroll to position [0, 0]
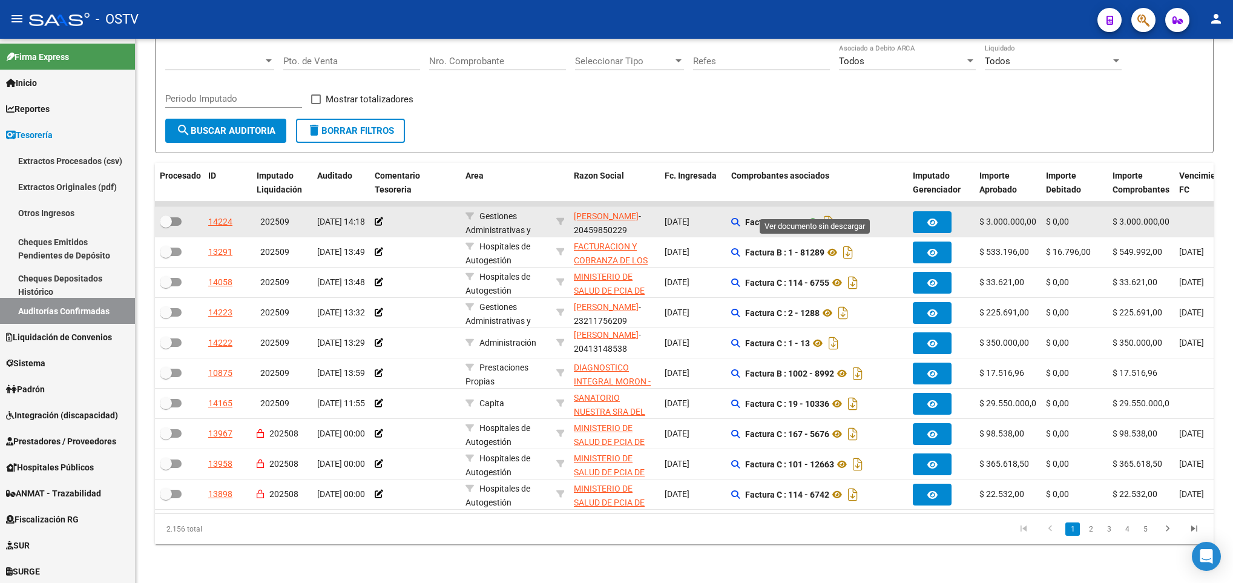
click at [812, 215] on icon at bounding box center [813, 222] width 16 height 15
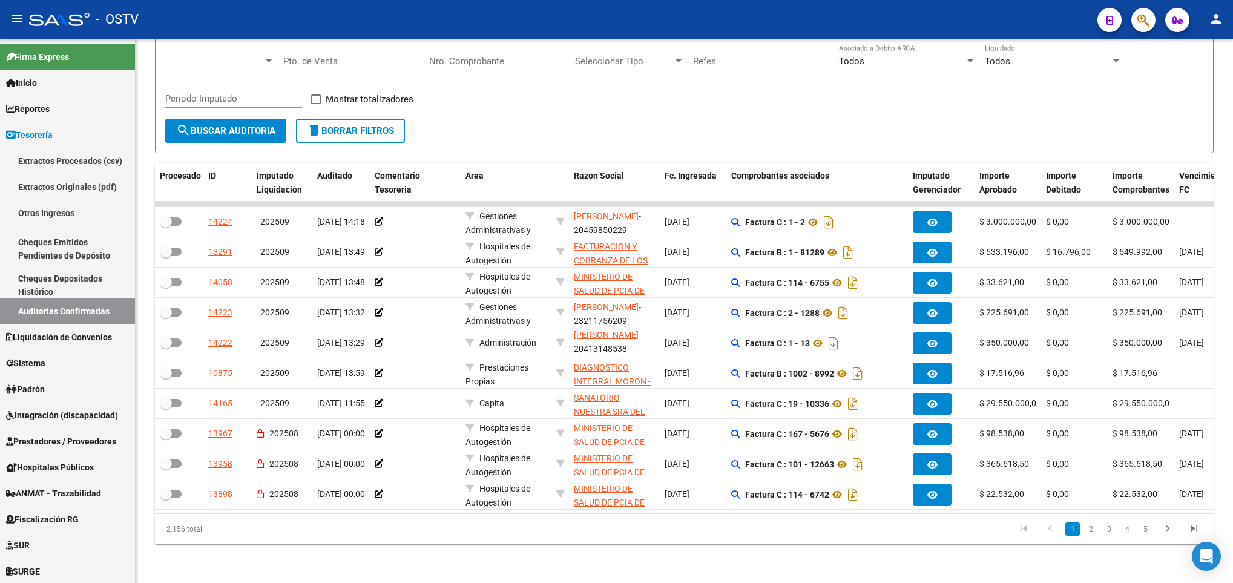
click at [1173, 103] on form "Filtros Id Hospital CUIT/Nombre Seleccionar Area Seleccionar Area Fecha inicio …" at bounding box center [684, 74] width 1058 height 157
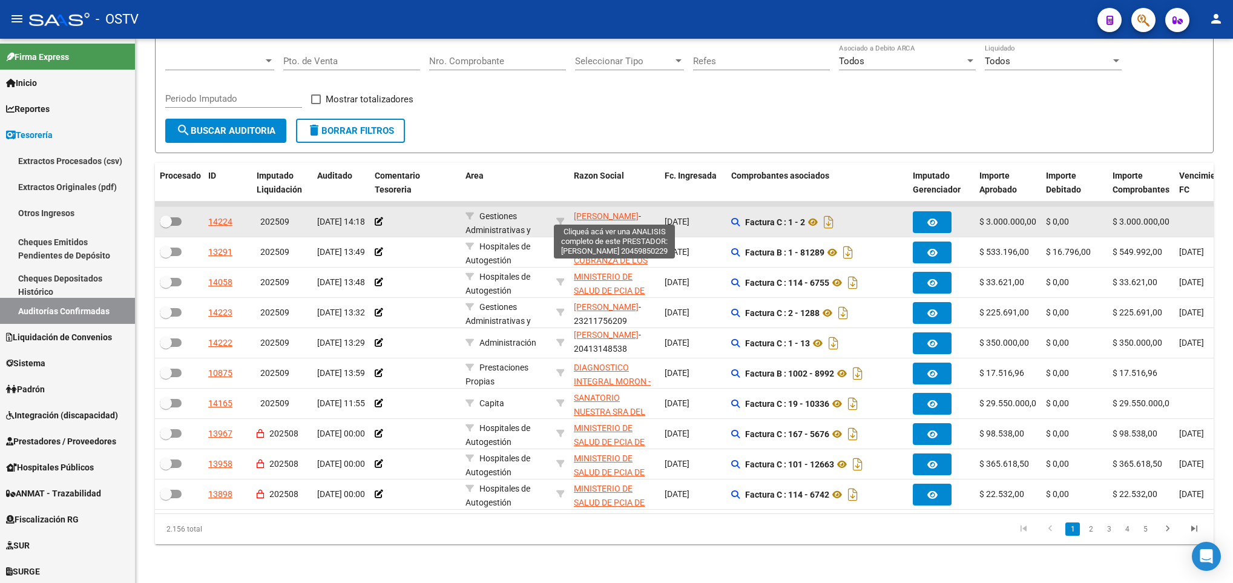
click at [623, 211] on span "[PERSON_NAME]" at bounding box center [606, 216] width 65 height 10
copy span "G"
type textarea "20459850229"
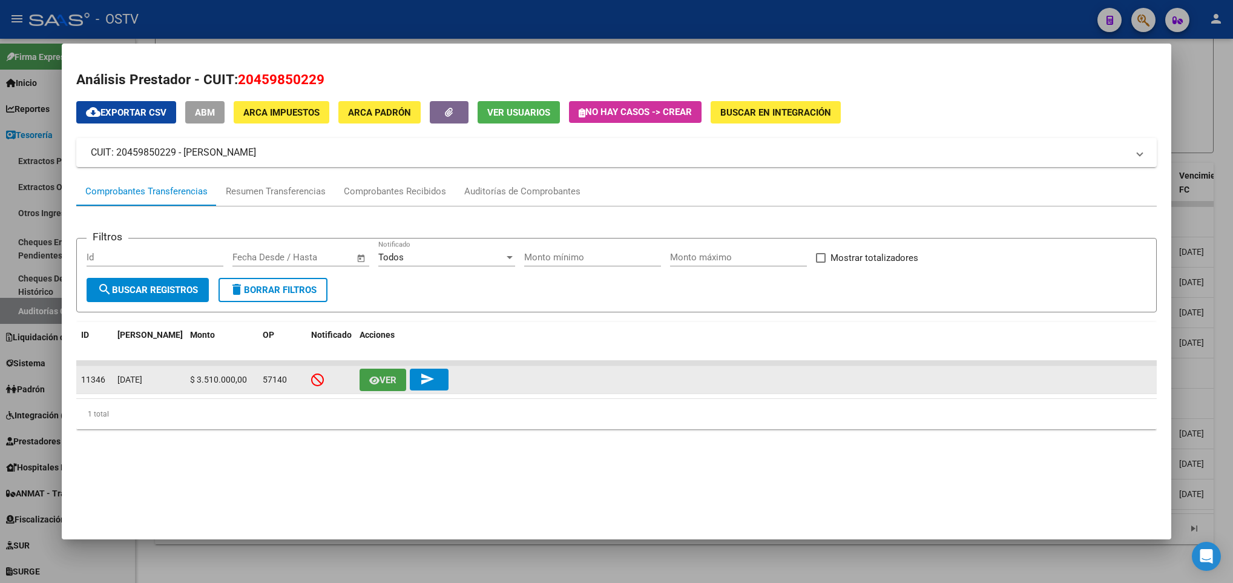
click at [391, 375] on span "Ver" at bounding box center [387, 380] width 17 height 11
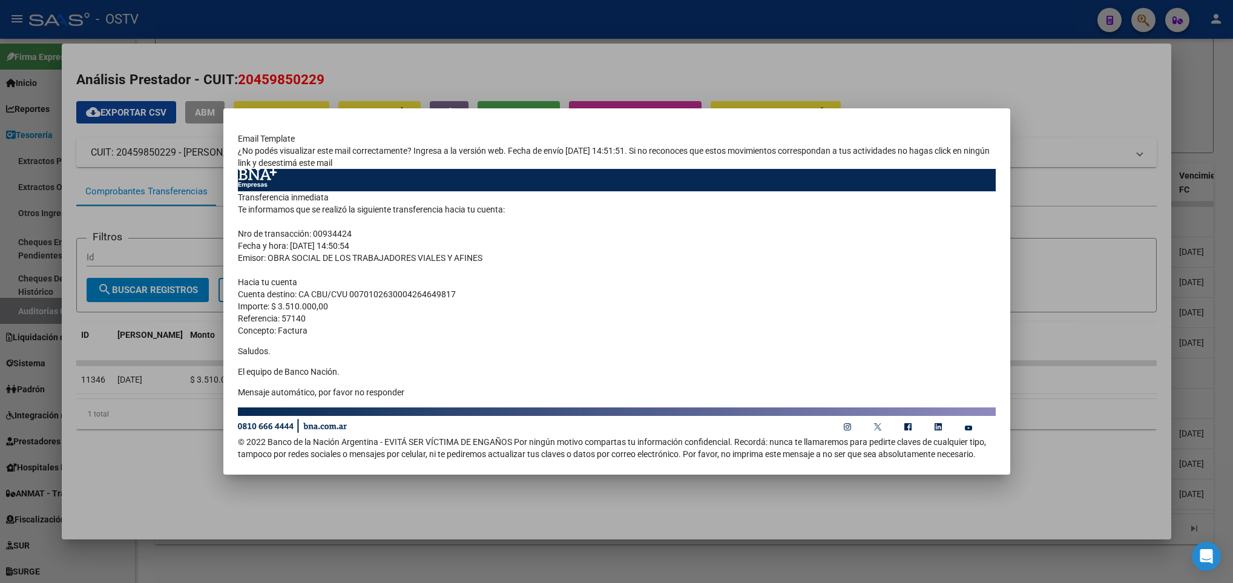
click at [174, 85] on div at bounding box center [616, 291] width 1233 height 583
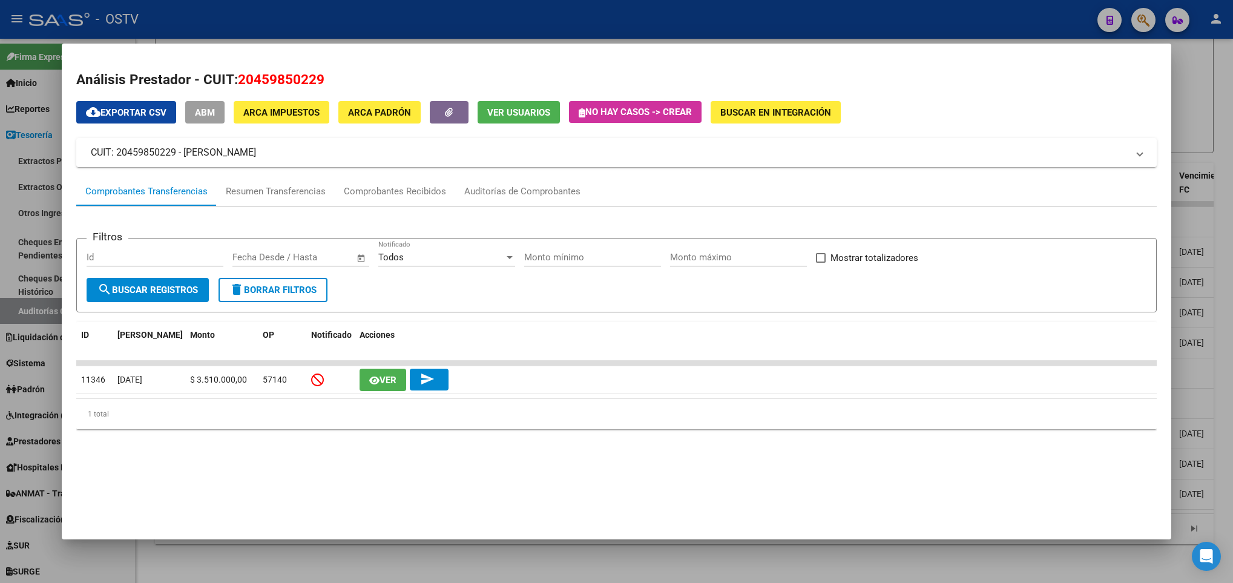
click at [16, 133] on div at bounding box center [616, 291] width 1233 height 583
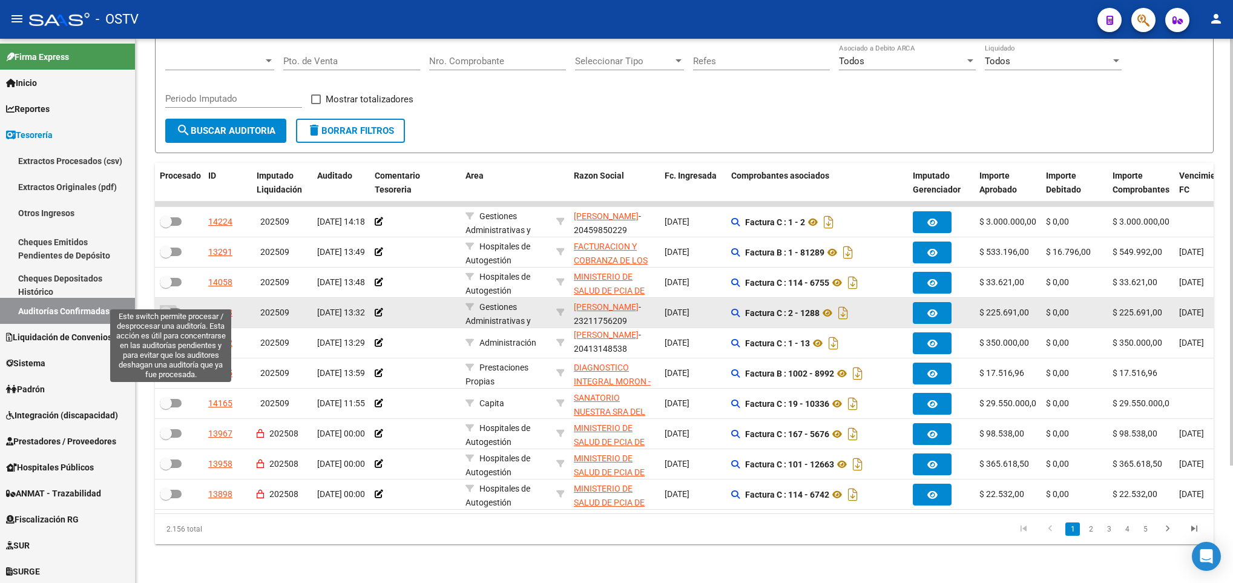
click at [174, 308] on span at bounding box center [171, 312] width 22 height 8
click at [166, 316] on input "checkbox" at bounding box center [165, 316] width 1 height 1
checkbox input "true"
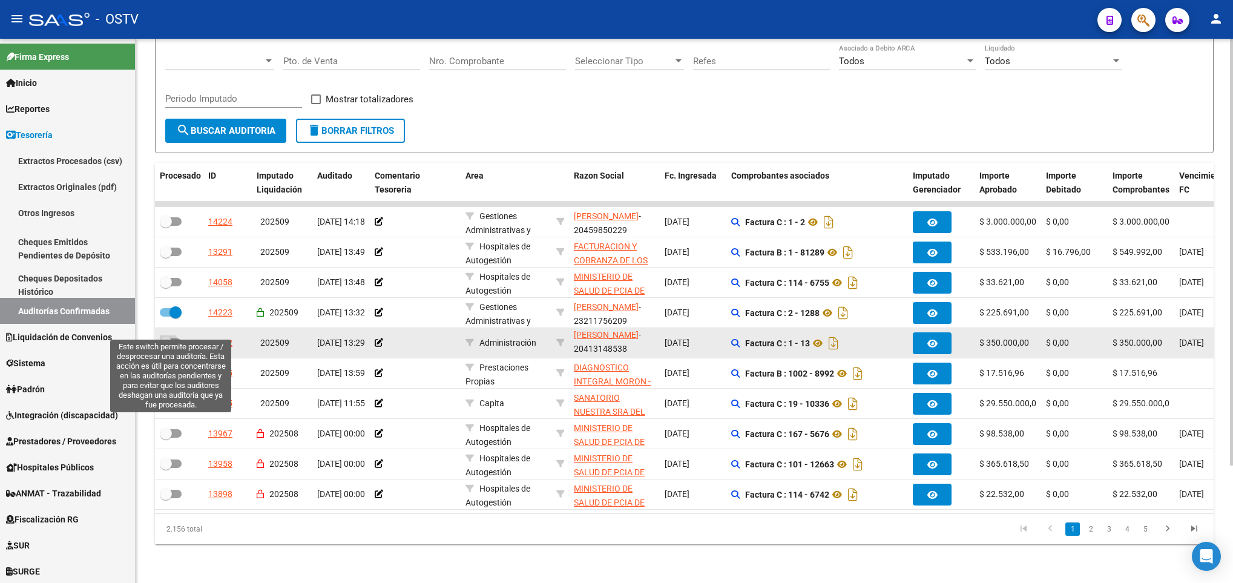
click at [175, 338] on span at bounding box center [171, 342] width 22 height 8
click at [166, 347] on input "checkbox" at bounding box center [165, 347] width 1 height 1
checkbox input "true"
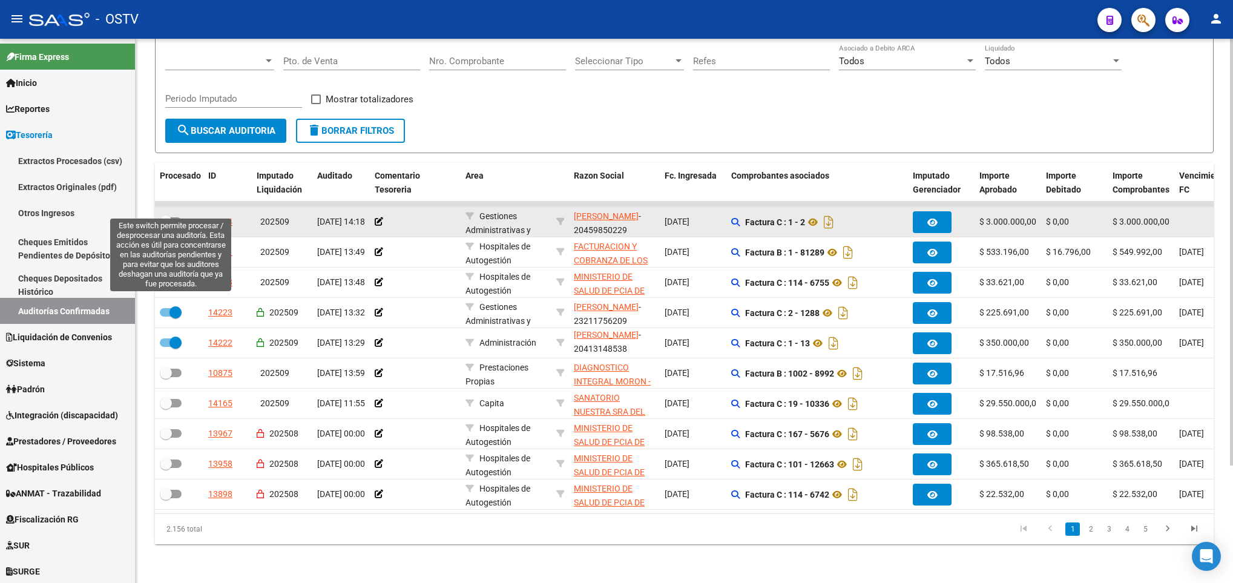
click at [178, 217] on span at bounding box center [171, 221] width 22 height 8
click at [166, 226] on input "checkbox" at bounding box center [165, 226] width 1 height 1
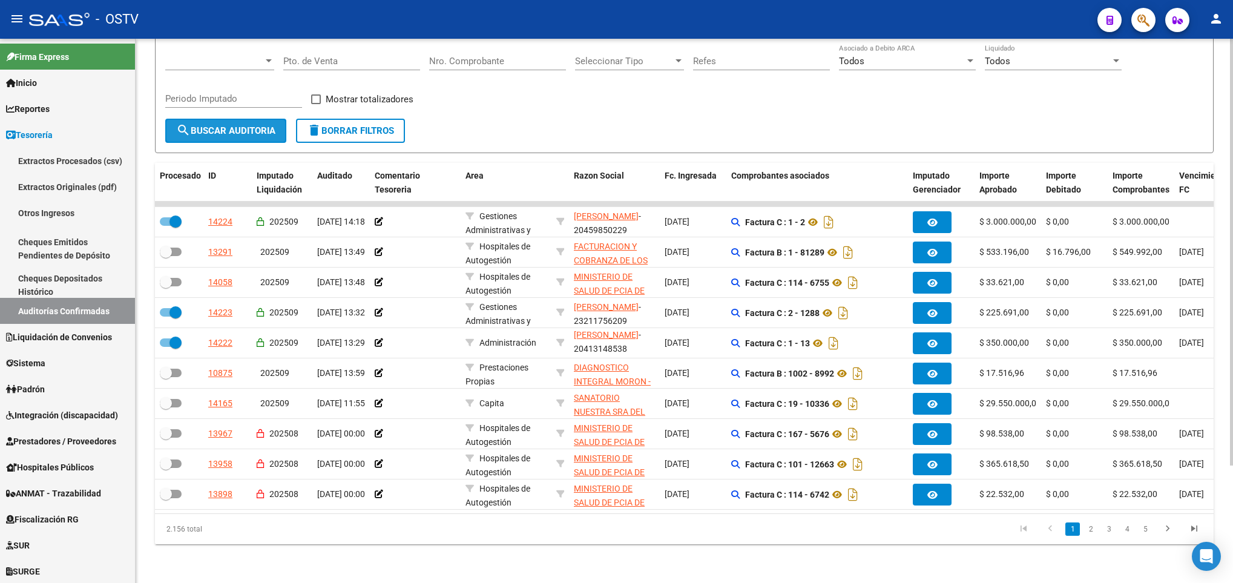
click at [238, 119] on button "search Buscar Auditoria" at bounding box center [225, 131] width 121 height 24
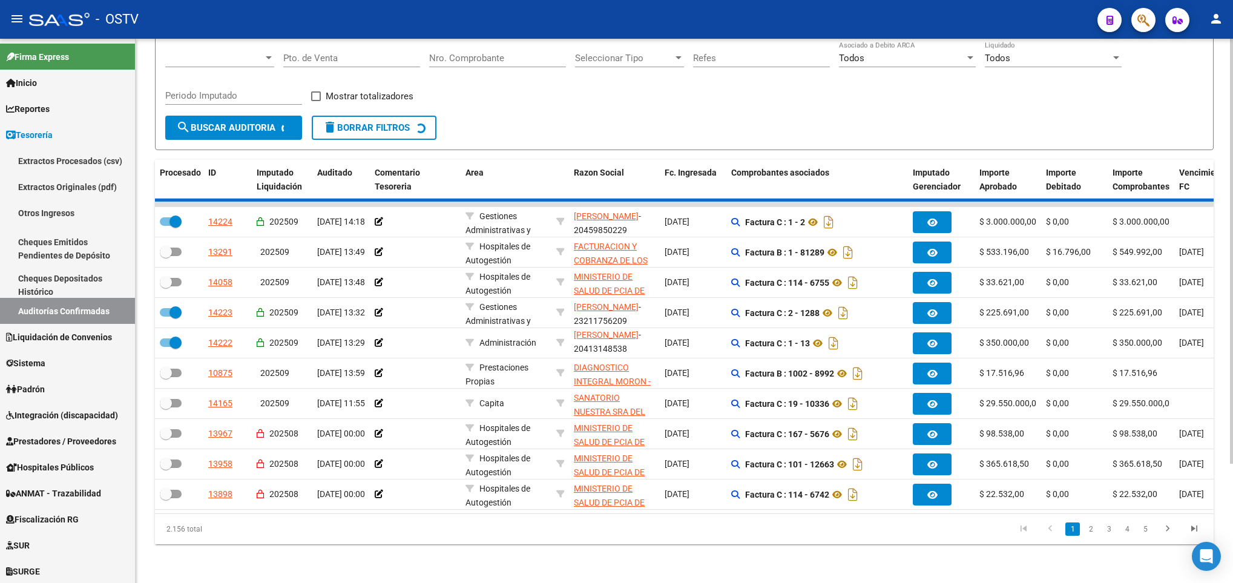
checkbox input "false"
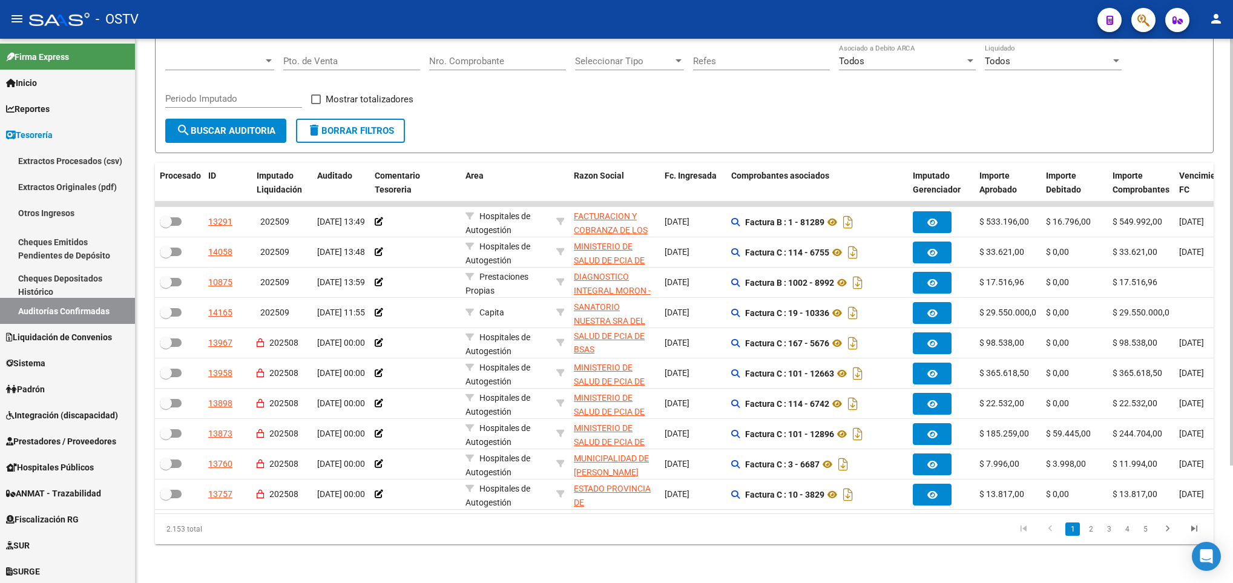
click at [245, 125] on span "search Buscar Auditoria" at bounding box center [225, 130] width 99 height 11
